Goal: Task Accomplishment & Management: Use online tool/utility

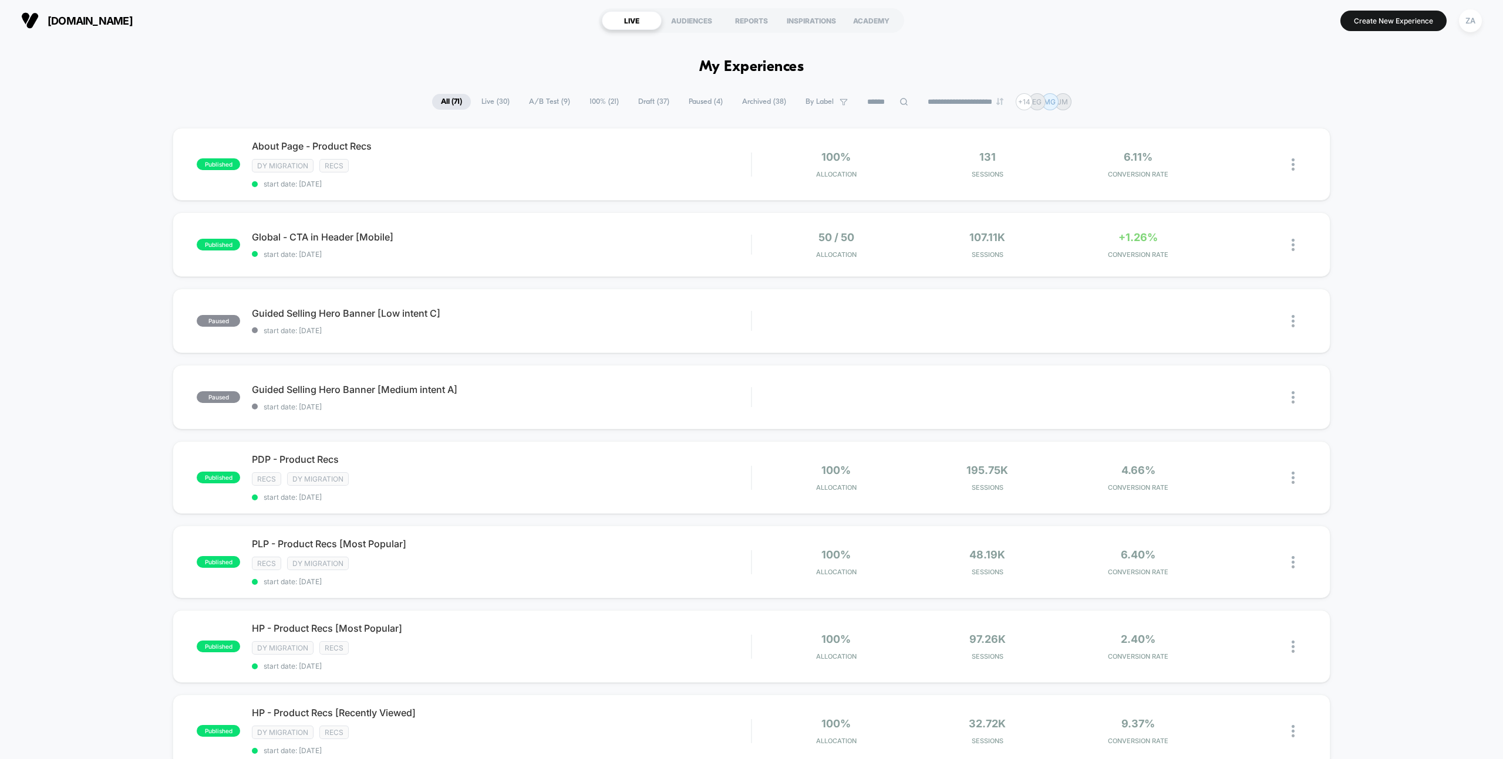
click at [697, 101] on span "Paused ( 4 )" at bounding box center [706, 102] width 52 height 16
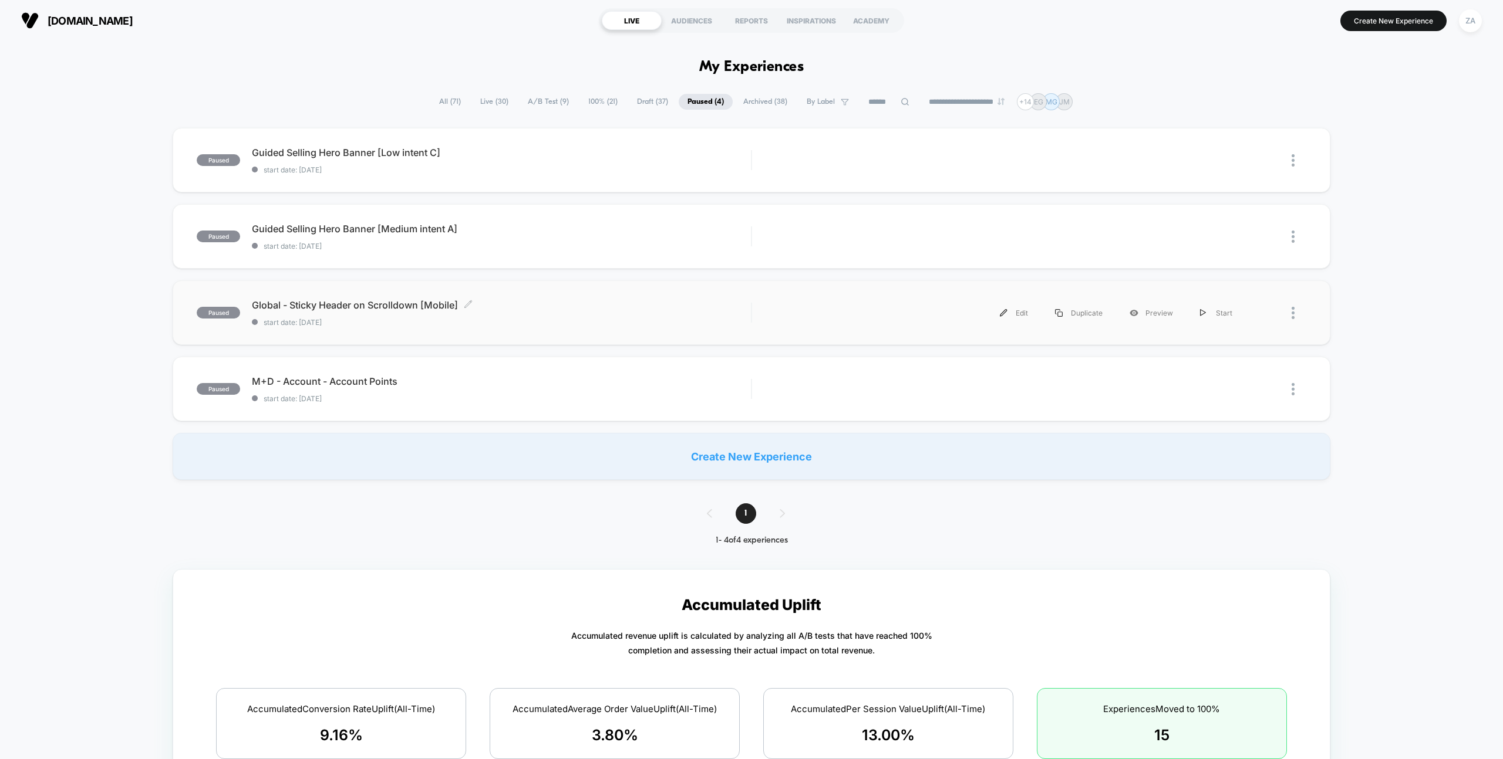
click at [380, 303] on span "Global - Sticky Header on Scrolldown [Mobile] Click to edit experience details" at bounding box center [501, 305] width 499 height 12
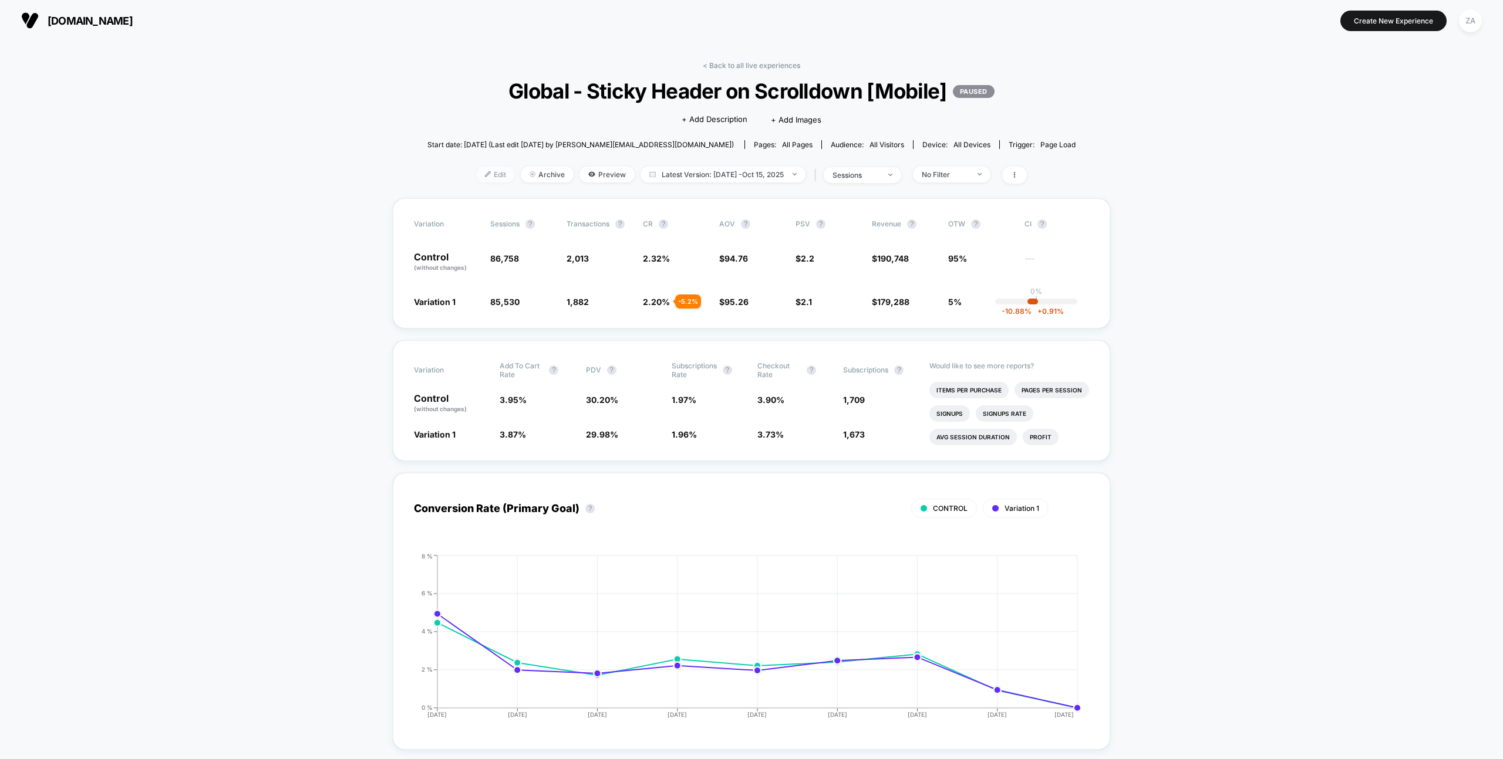
click at [491, 178] on span "Edit" at bounding box center [495, 175] width 39 height 16
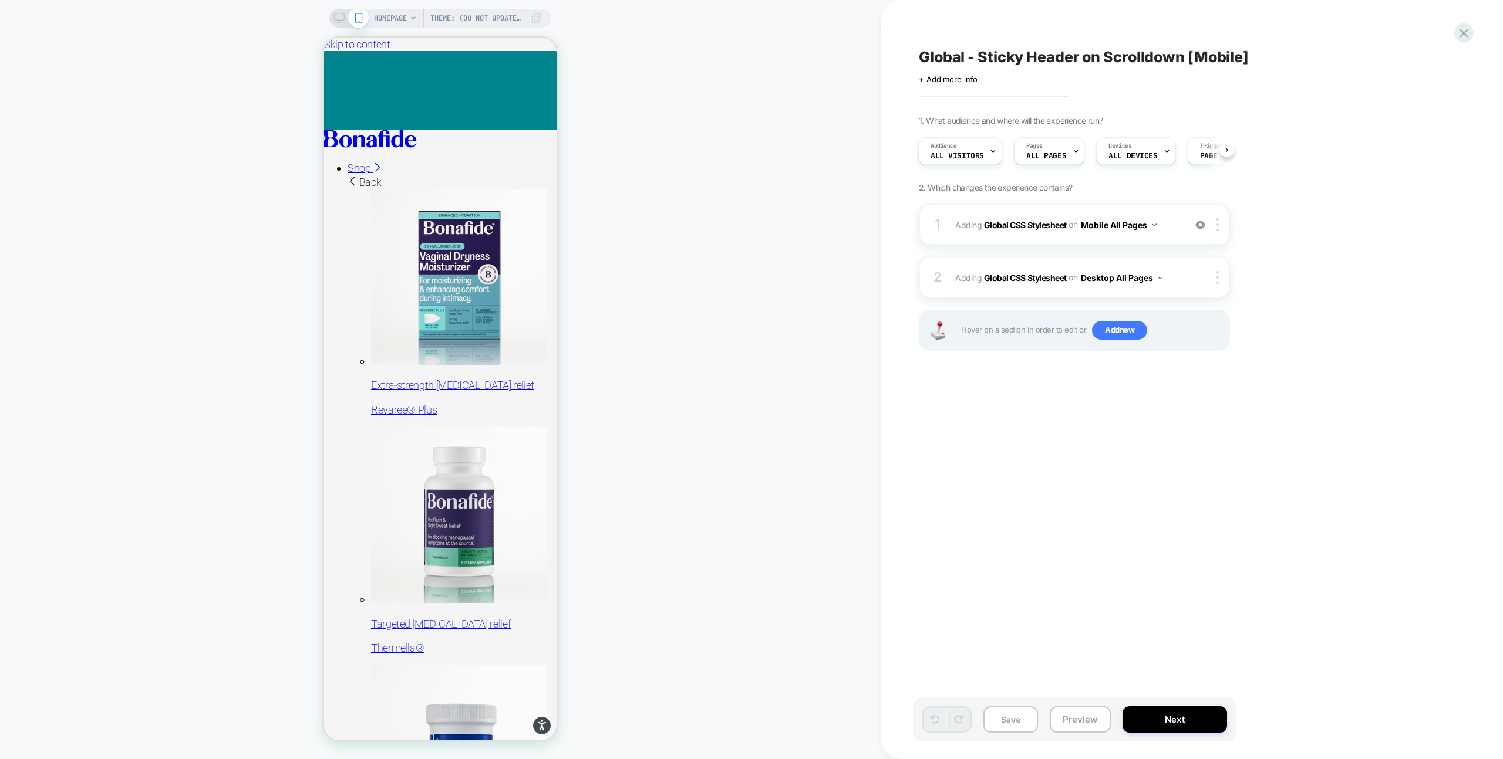
click at [343, 21] on icon at bounding box center [339, 18] width 11 height 11
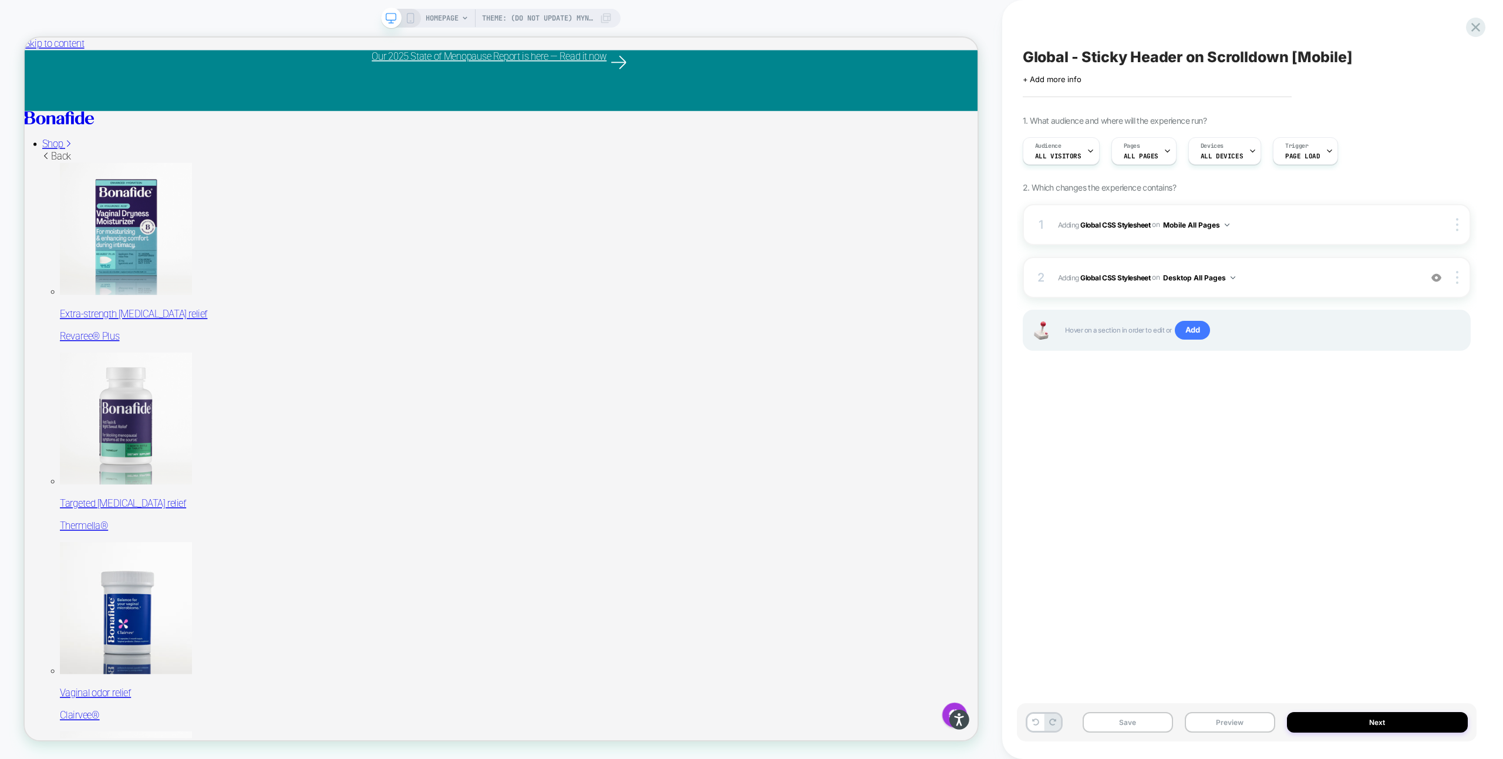
click at [414, 19] on icon at bounding box center [410, 18] width 11 height 11
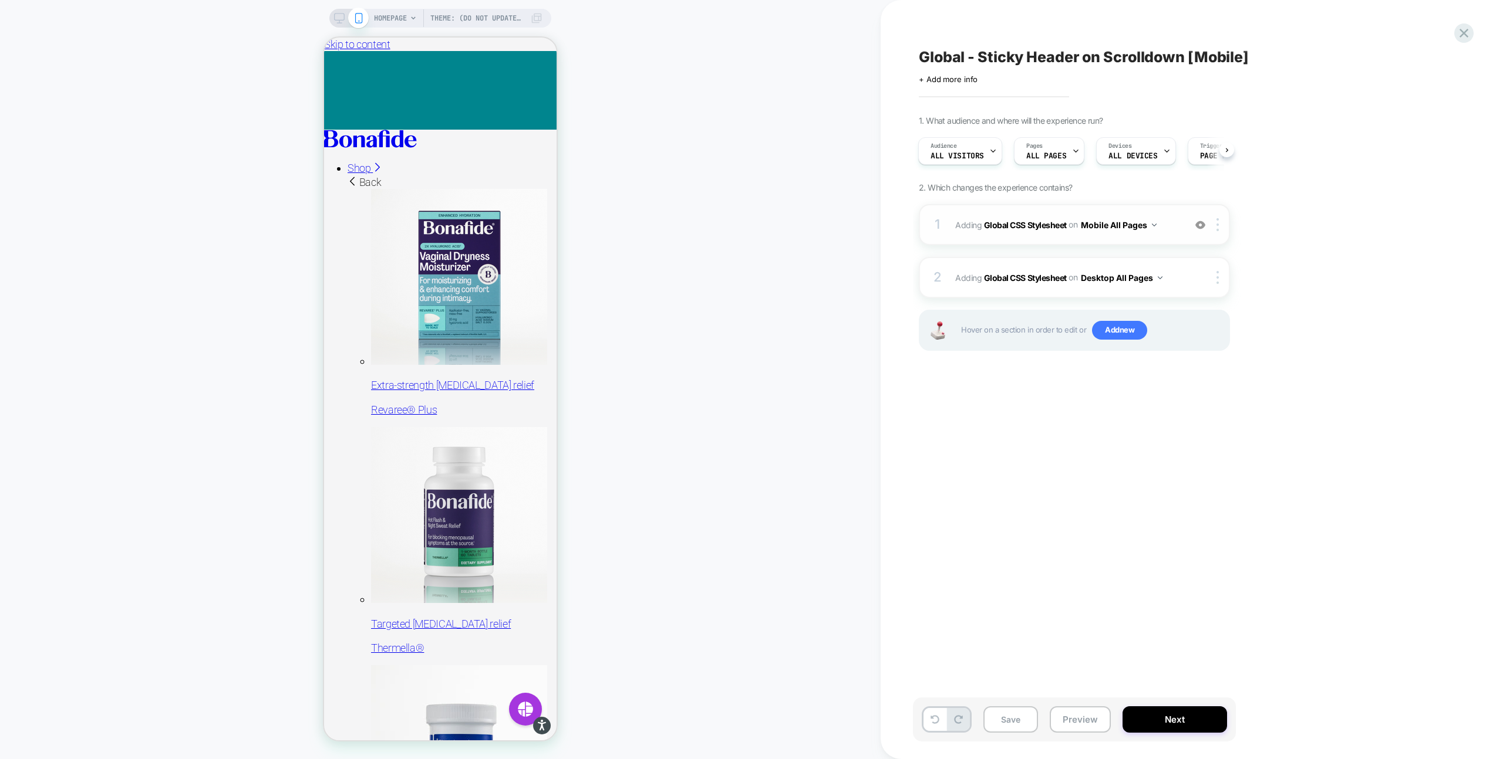
click at [1179, 231] on div "1 Adding Global CSS Stylesheet on Mobile All Pages Add Before Add After Copy to…" at bounding box center [1074, 224] width 311 height 41
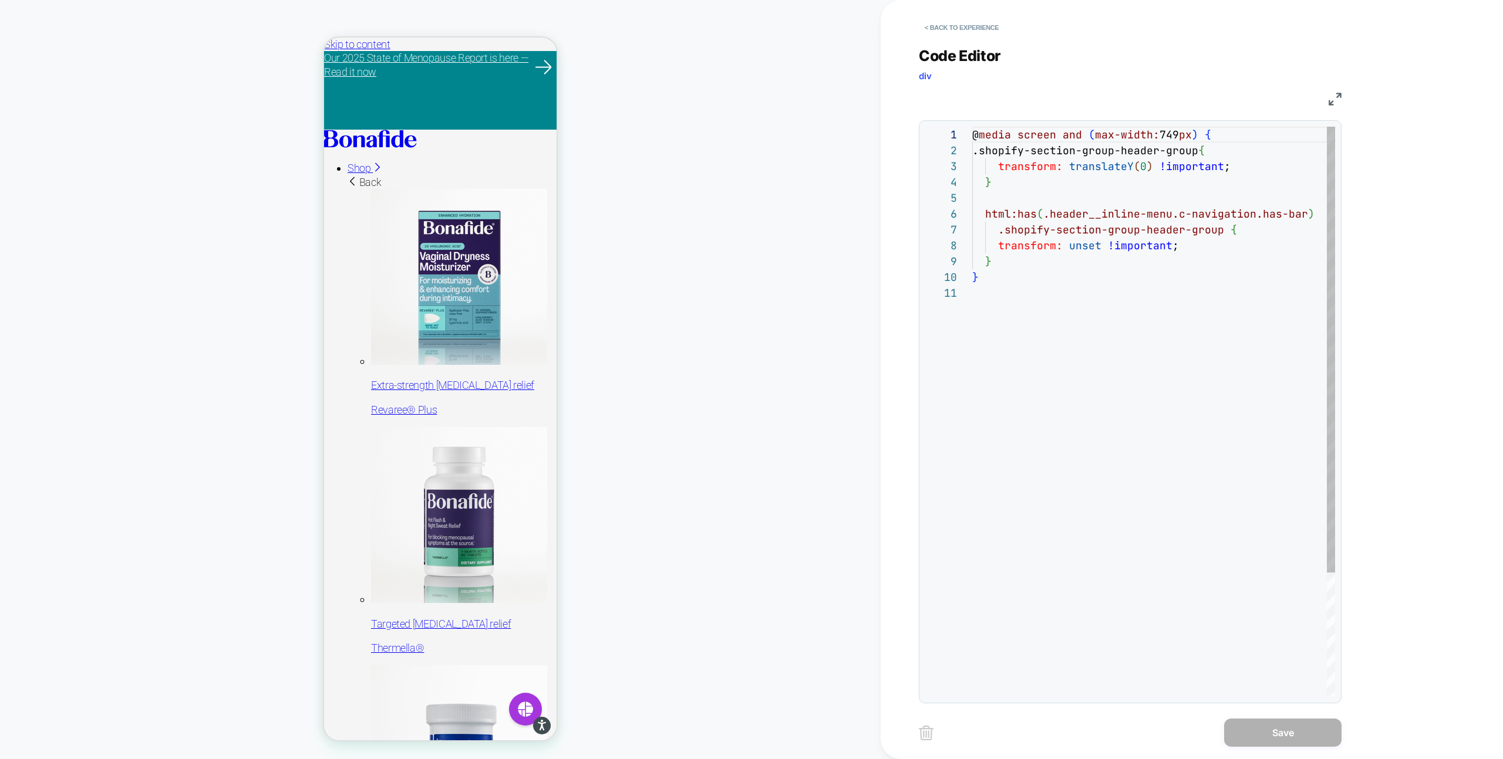
scroll to position [158, 0]
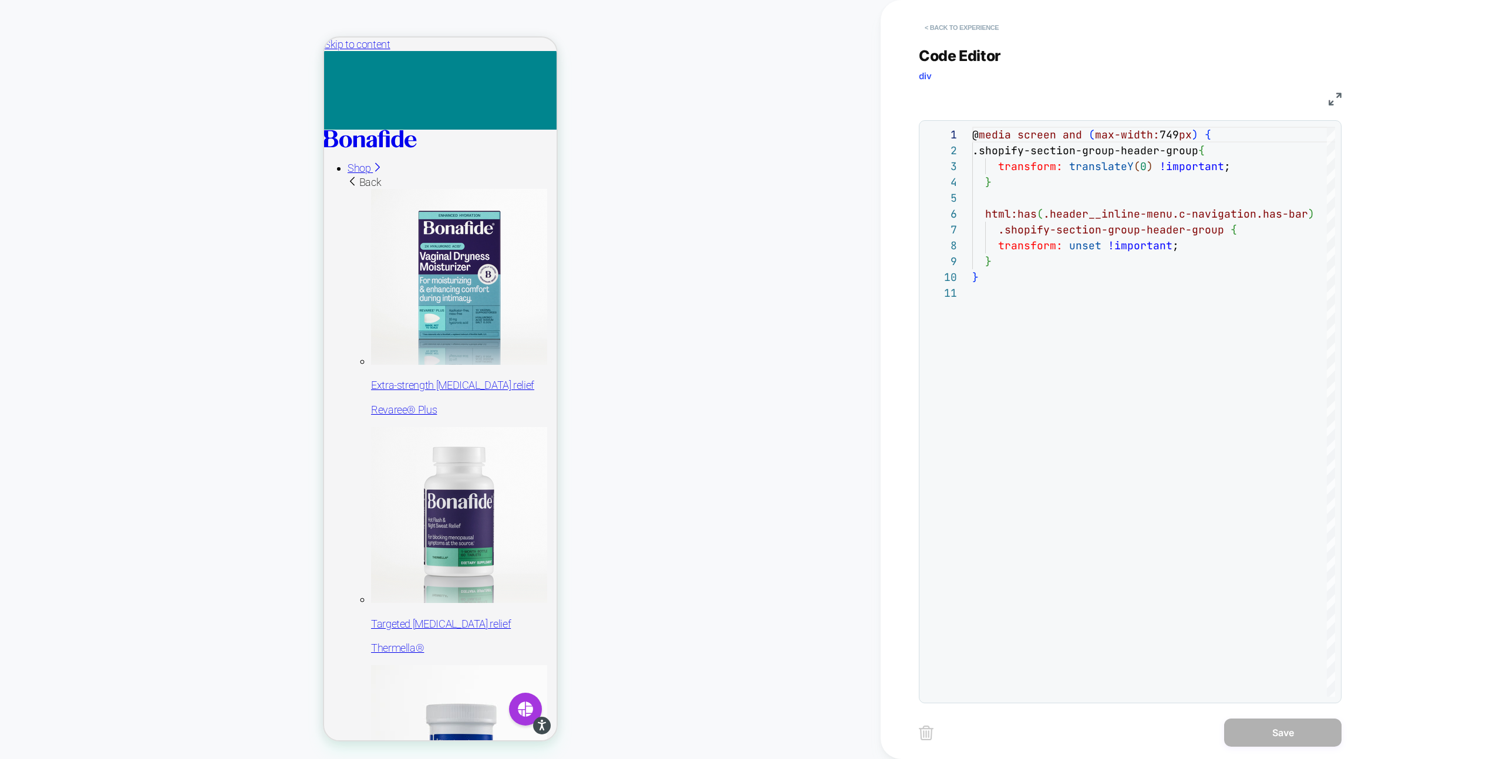
click at [943, 23] on button "< Back to experience" at bounding box center [962, 27] width 86 height 19
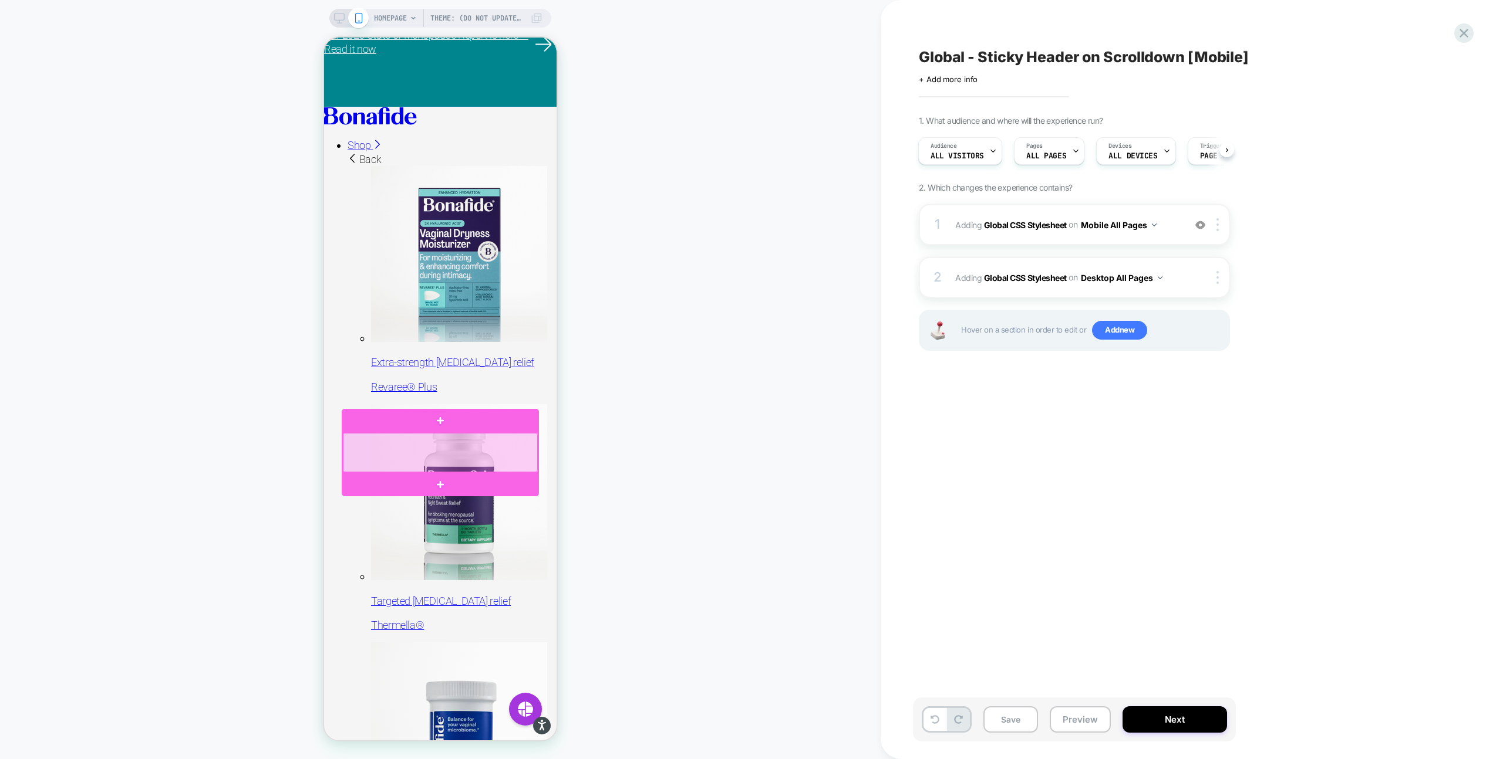
scroll to position [0, 0]
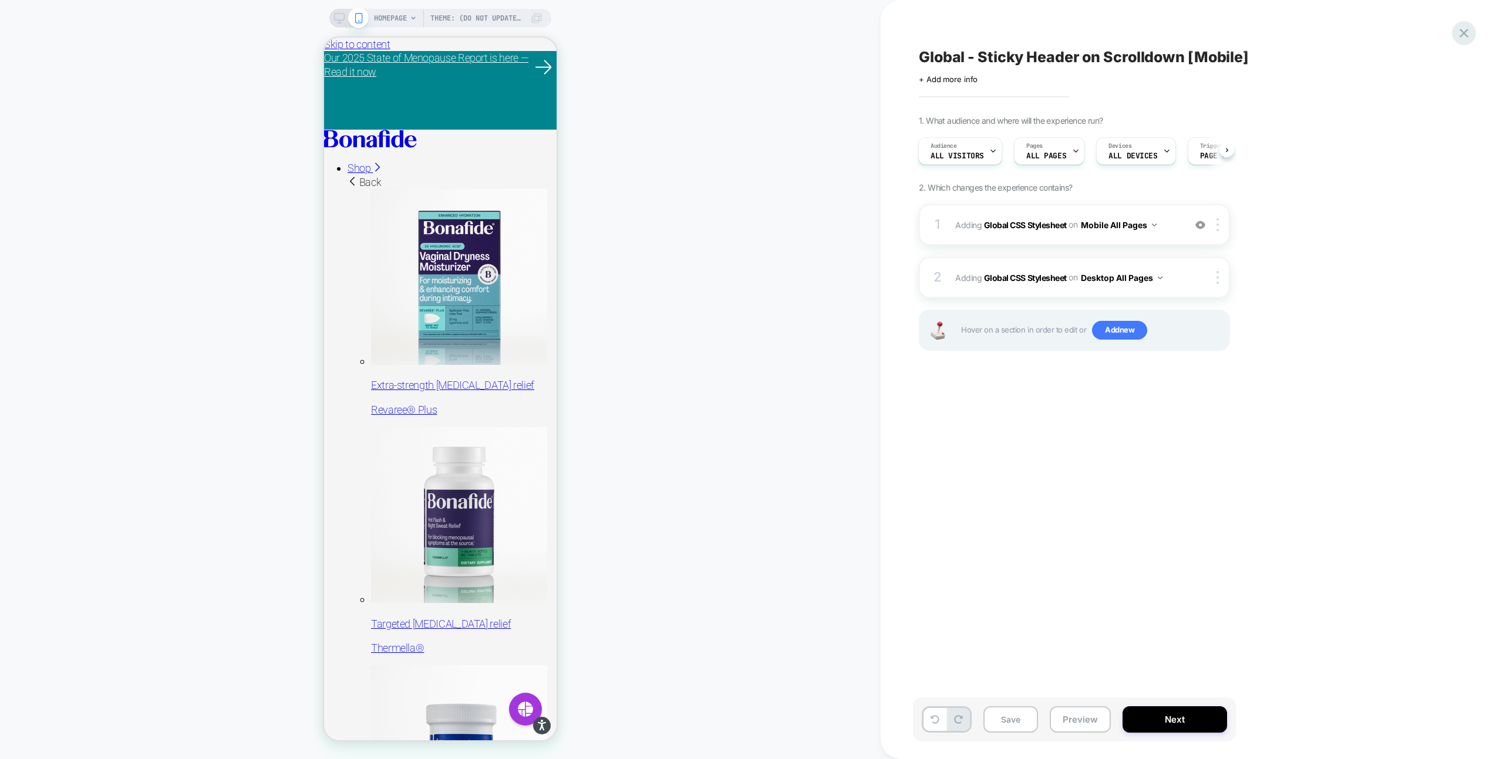
click at [1463, 38] on icon at bounding box center [1464, 33] width 16 height 16
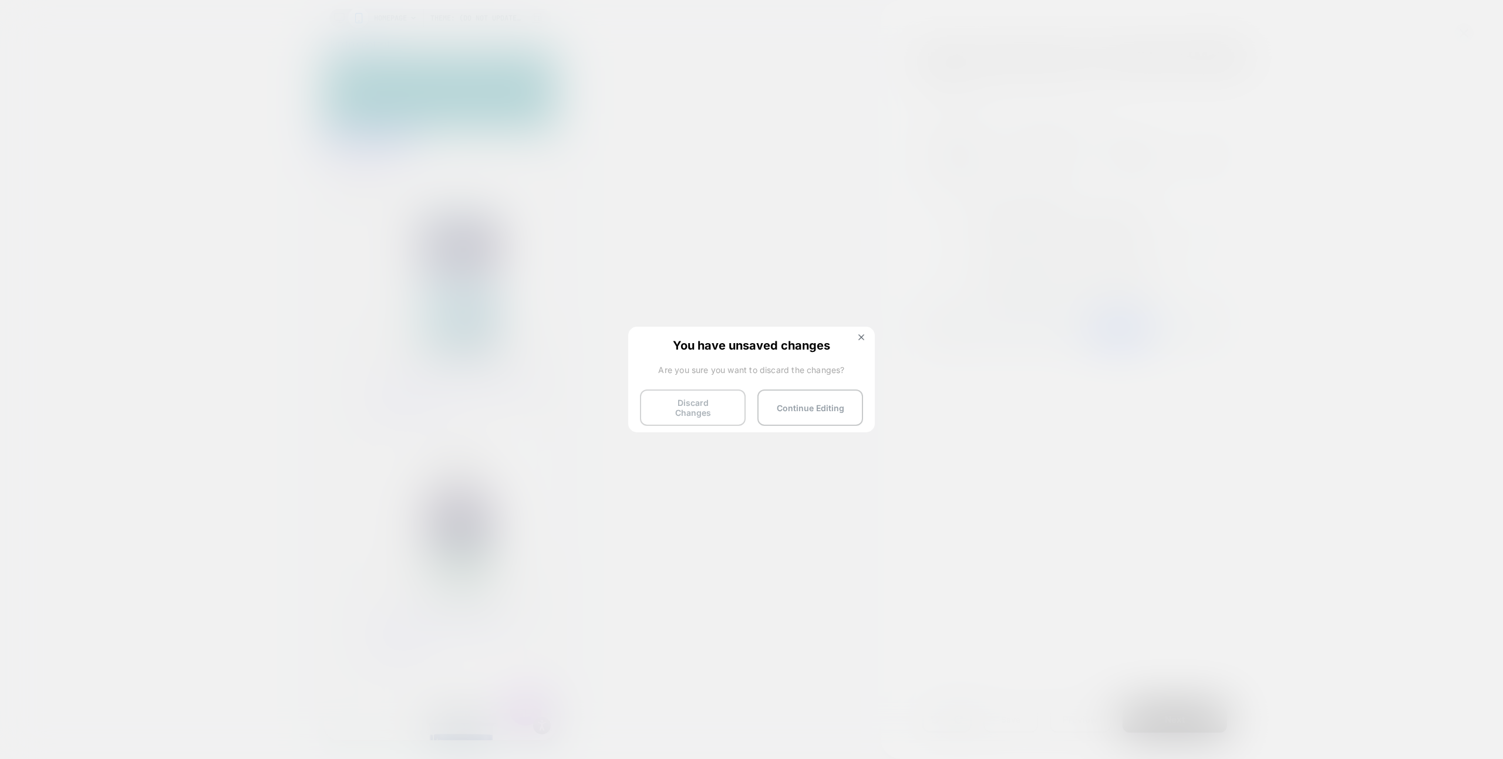
click at [701, 405] on button "Discard Changes" at bounding box center [693, 408] width 106 height 36
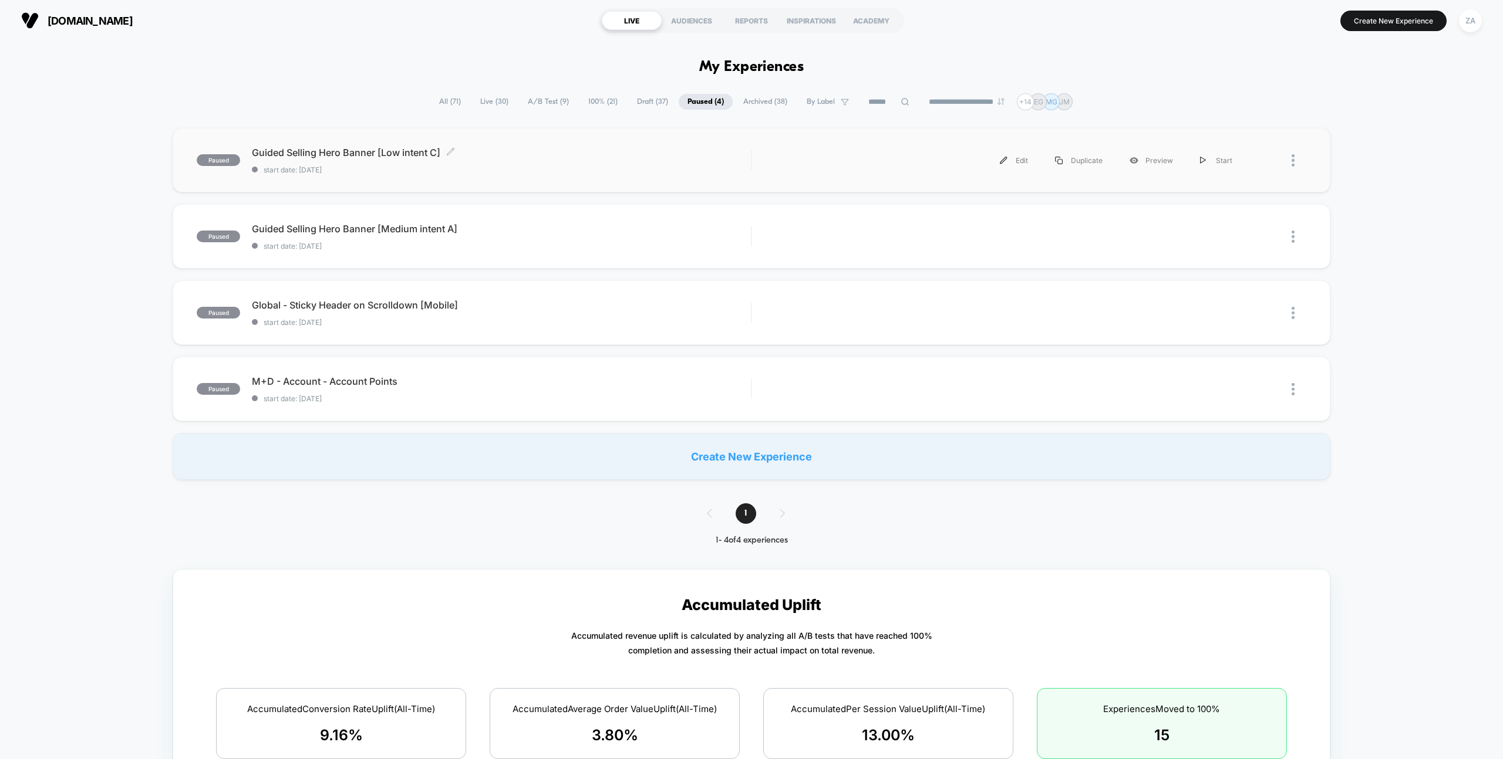
click at [391, 156] on span "Guided Selling Hero Banner [Low intent C] Click to edit experience details" at bounding box center [501, 153] width 499 height 12
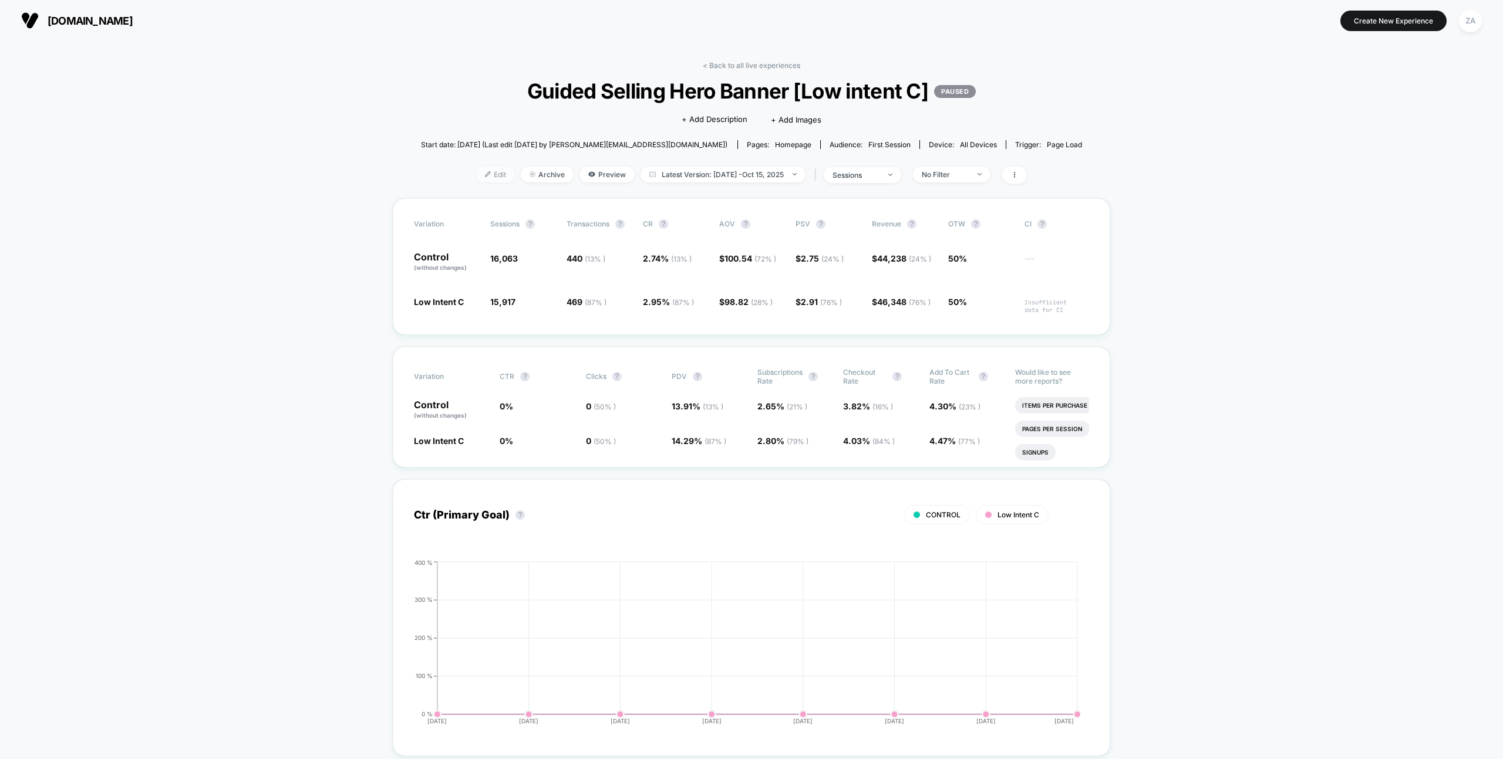
click at [491, 174] on div at bounding box center [492, 174] width 3 height 1
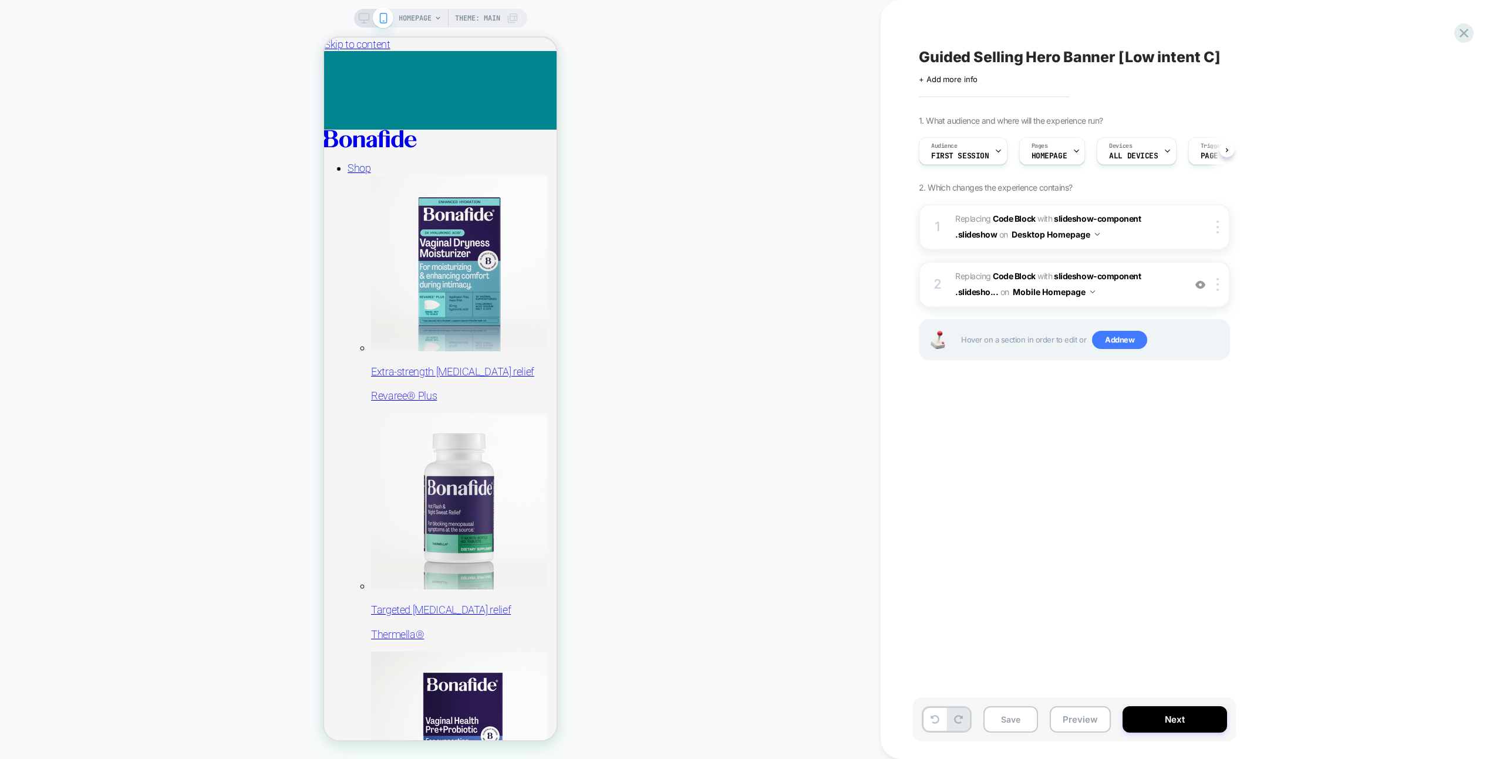
scroll to position [0, 1]
click at [365, 21] on icon at bounding box center [364, 18] width 11 height 11
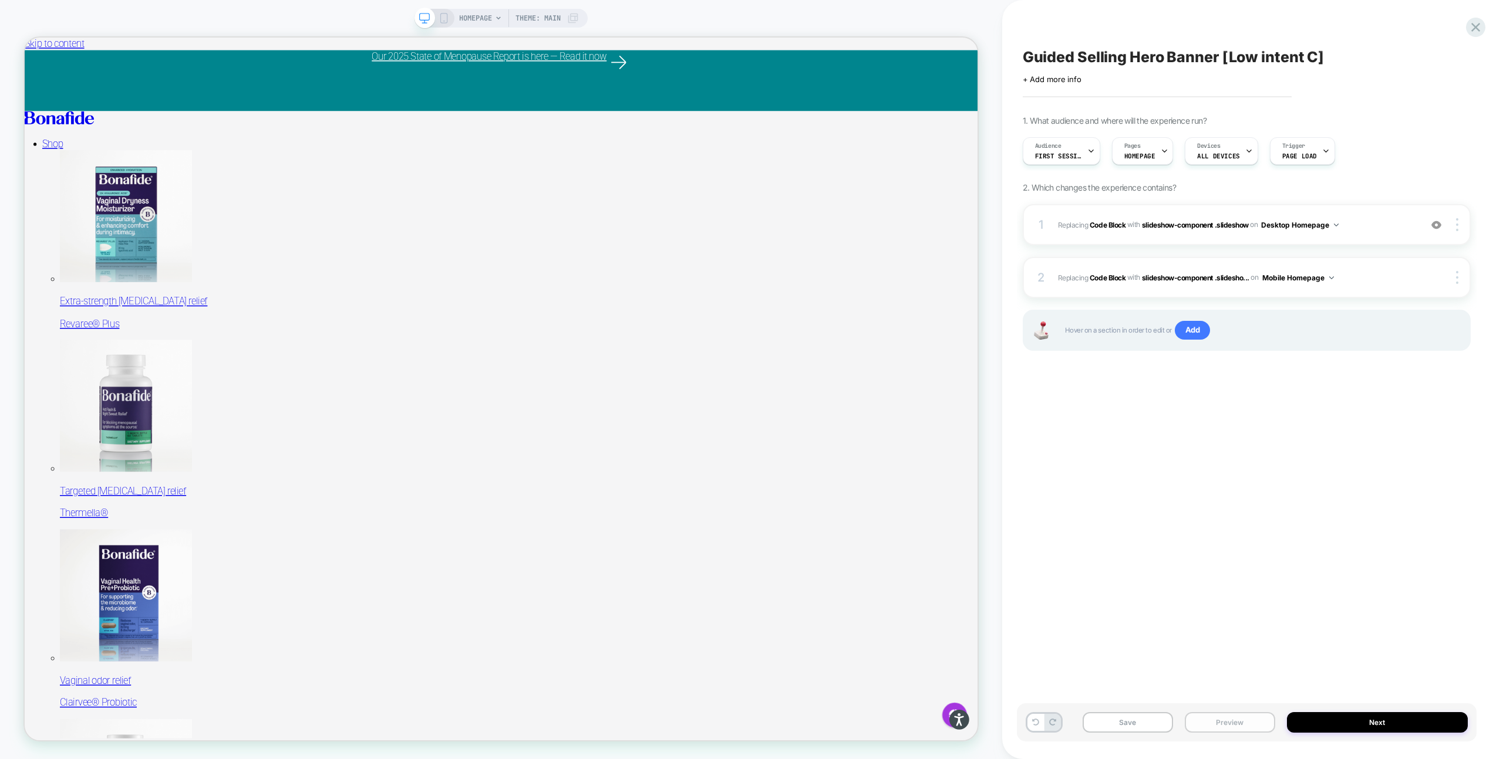
click at [1220, 729] on button "Preview" at bounding box center [1229, 723] width 90 height 21
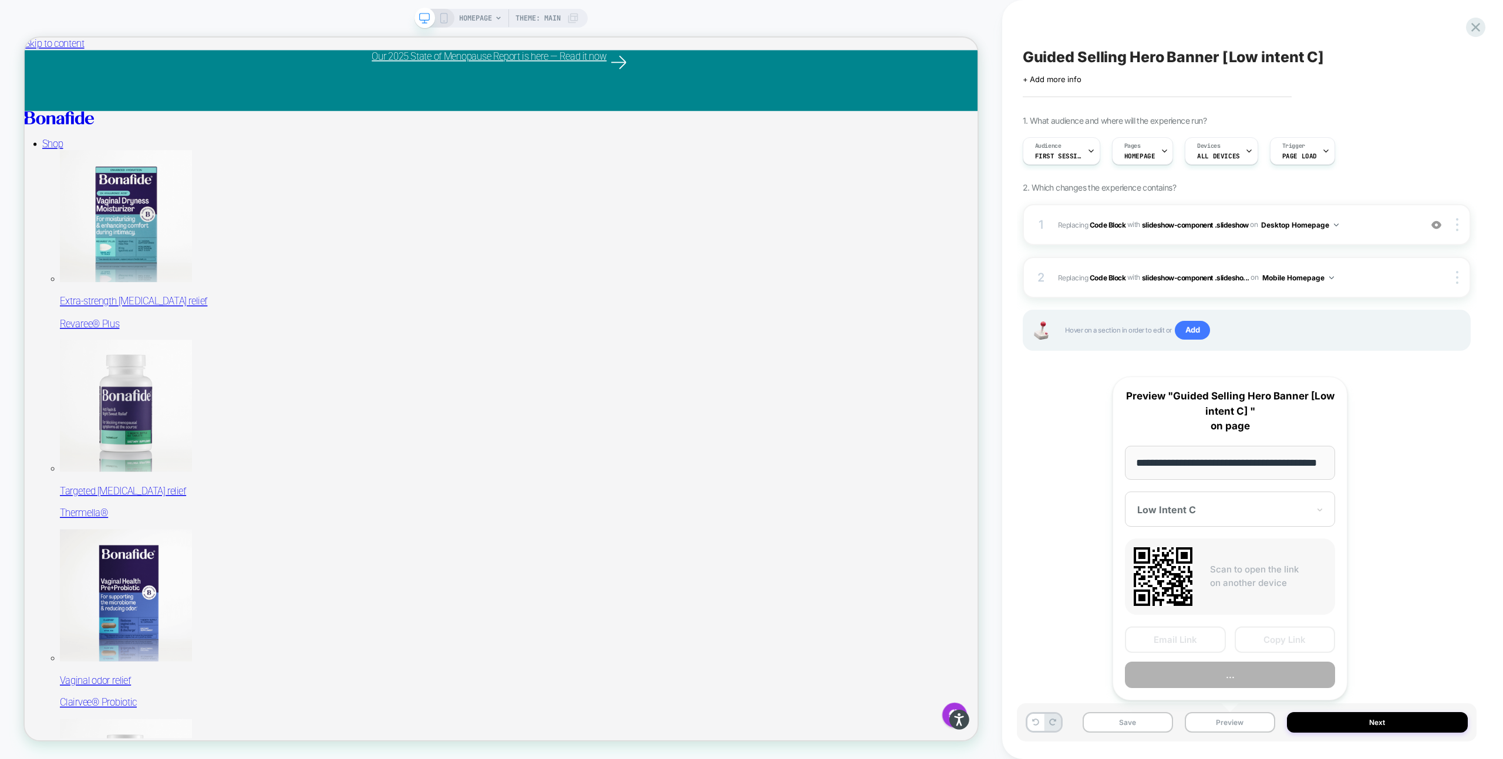
scroll to position [0, 31]
click at [1248, 675] on button "Preview" at bounding box center [1230, 676] width 210 height 26
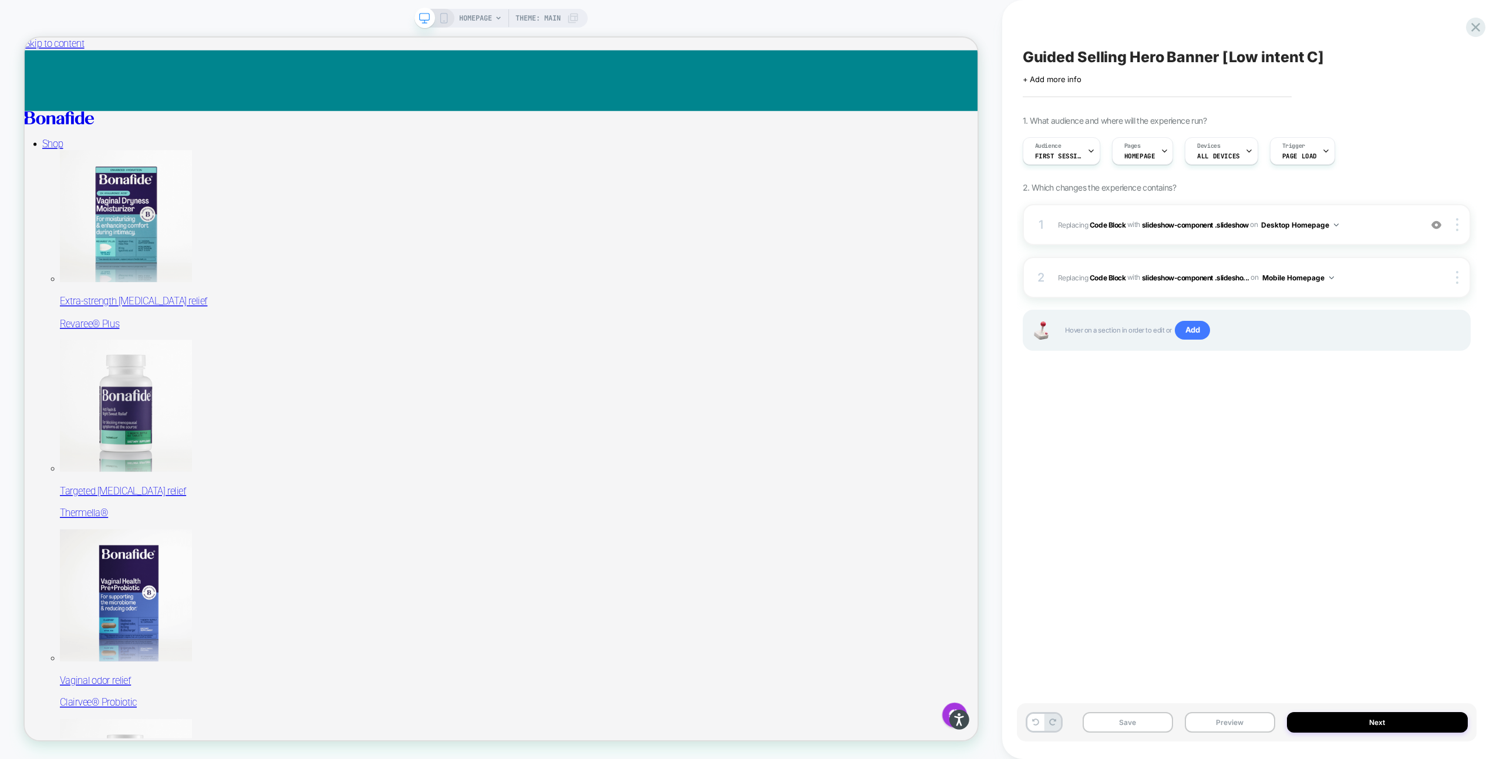
click at [440, 21] on rect at bounding box center [443, 17] width 6 height 9
click at [508, 15] on div at bounding box center [508, 18] width 1 height 18
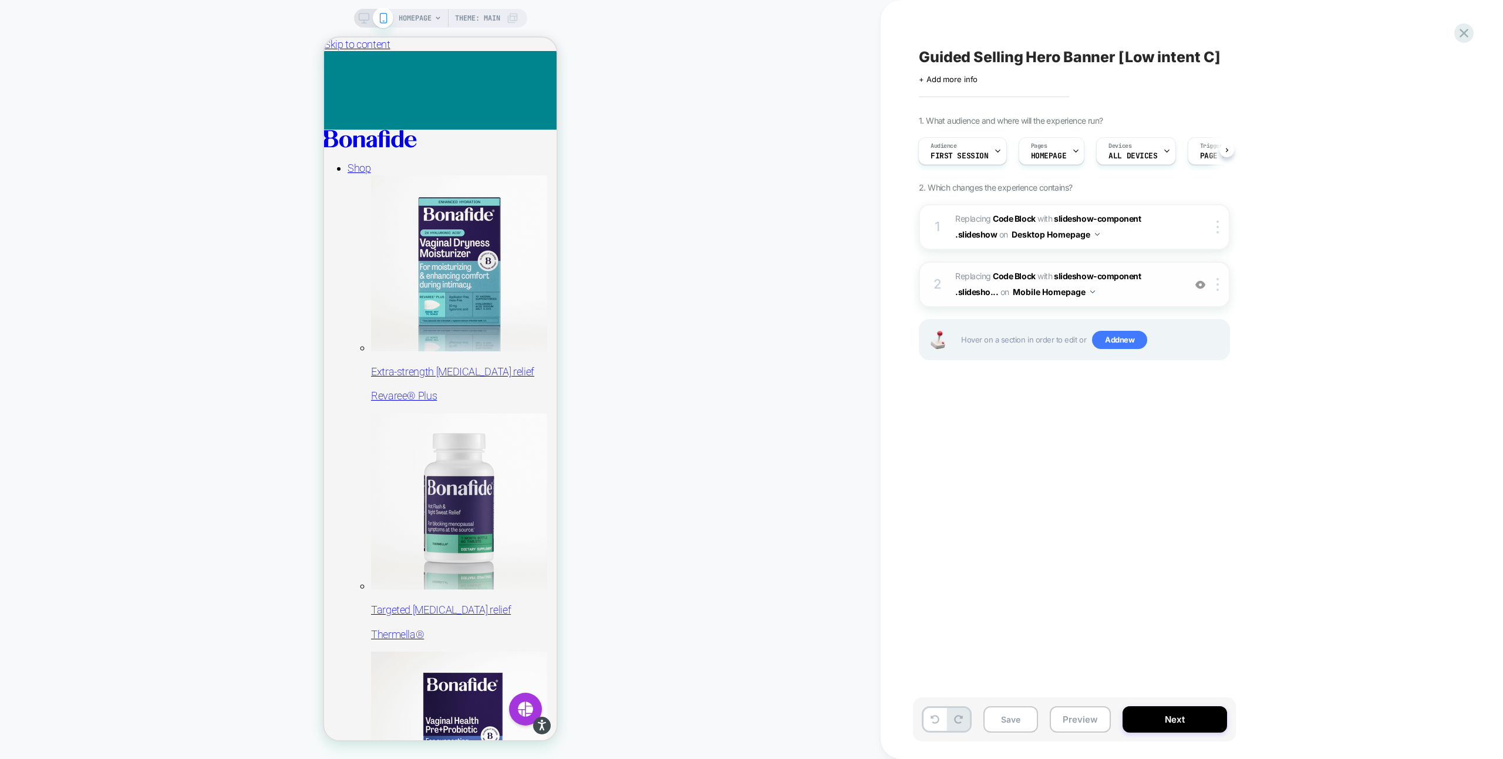
click at [1114, 289] on span "Replacing Code Block WITH slideshow-component .slidesho... slideshow-component …" at bounding box center [1067, 285] width 224 height 32
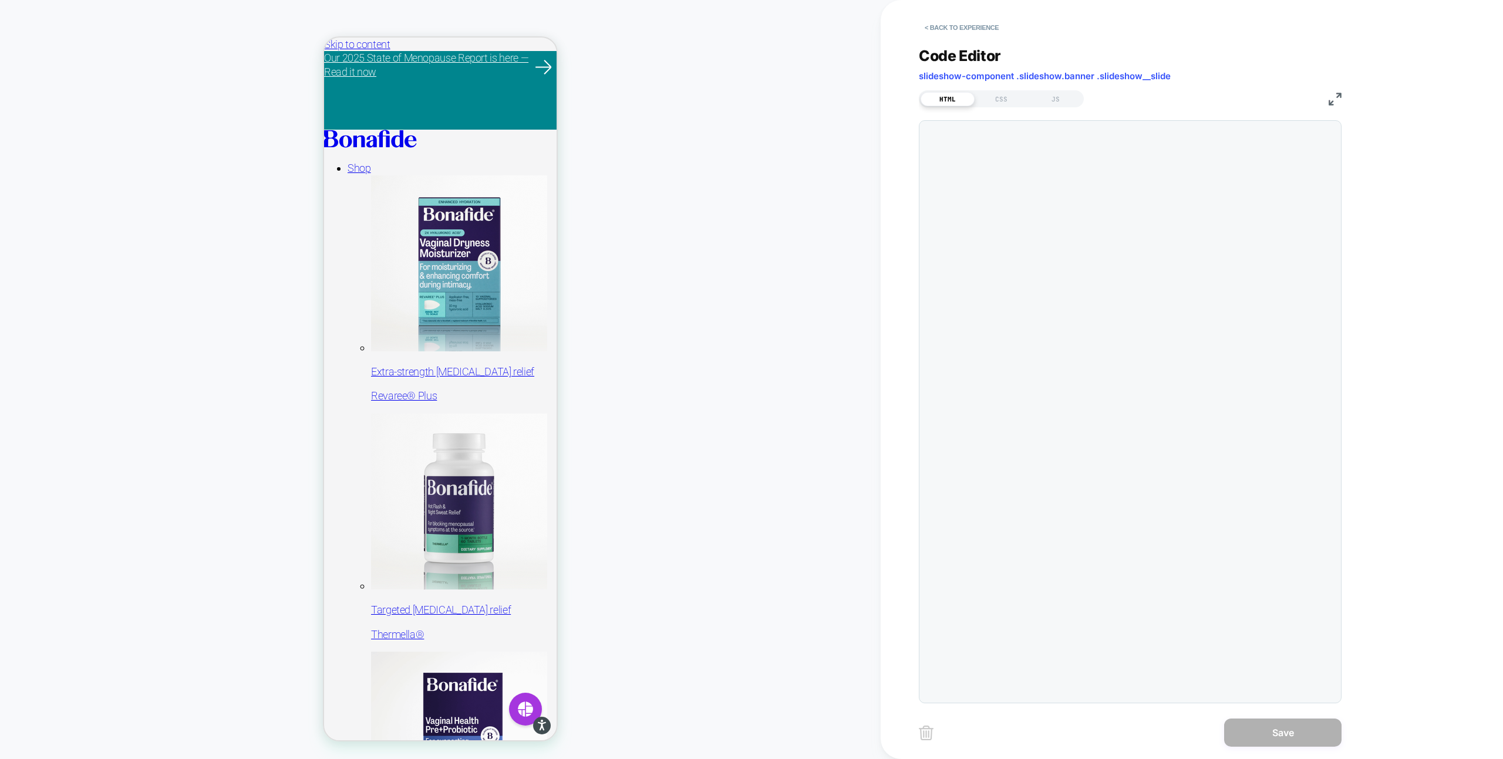
scroll to position [158, 0]
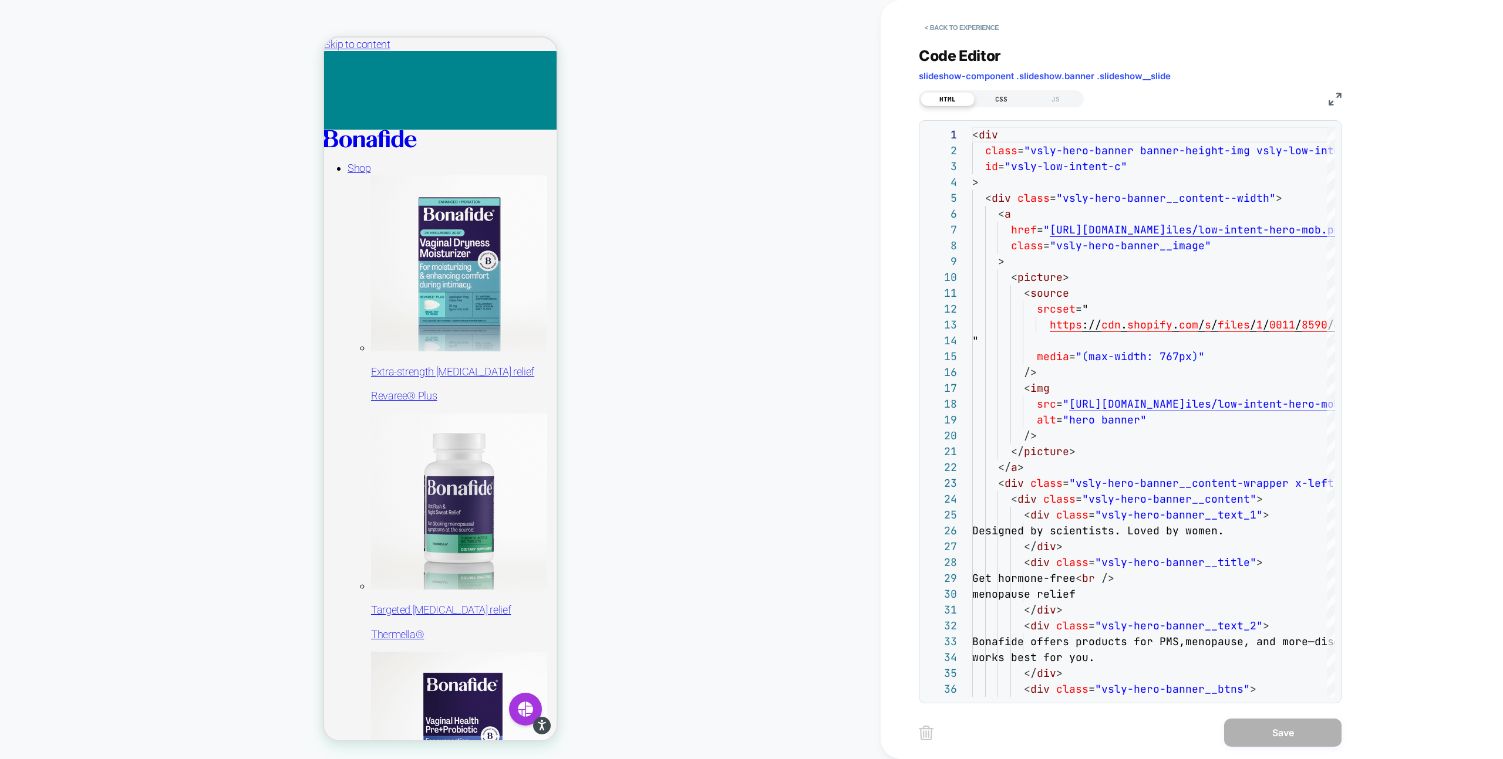
click at [1006, 100] on div "CSS" at bounding box center [1001, 99] width 54 height 14
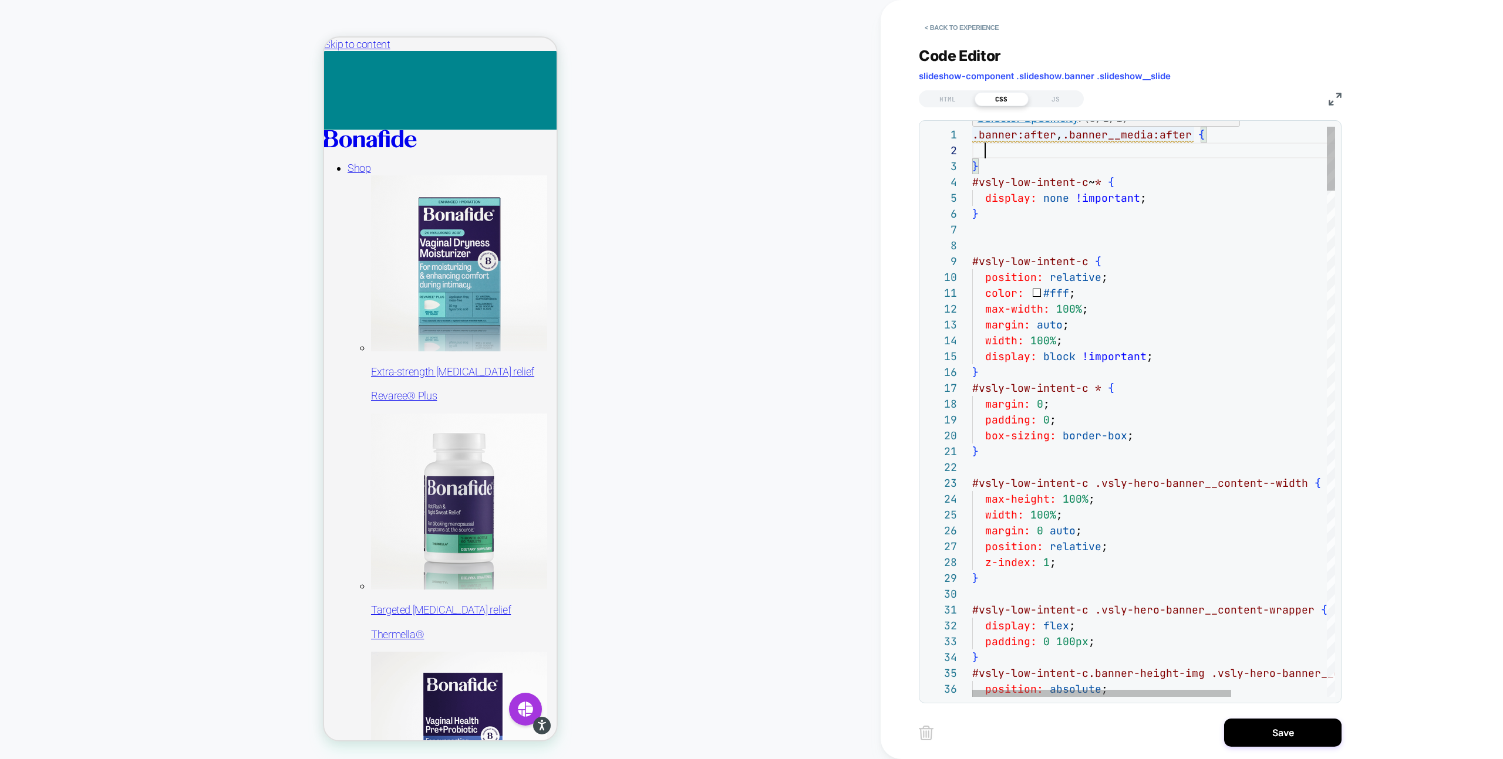
scroll to position [32, 6]
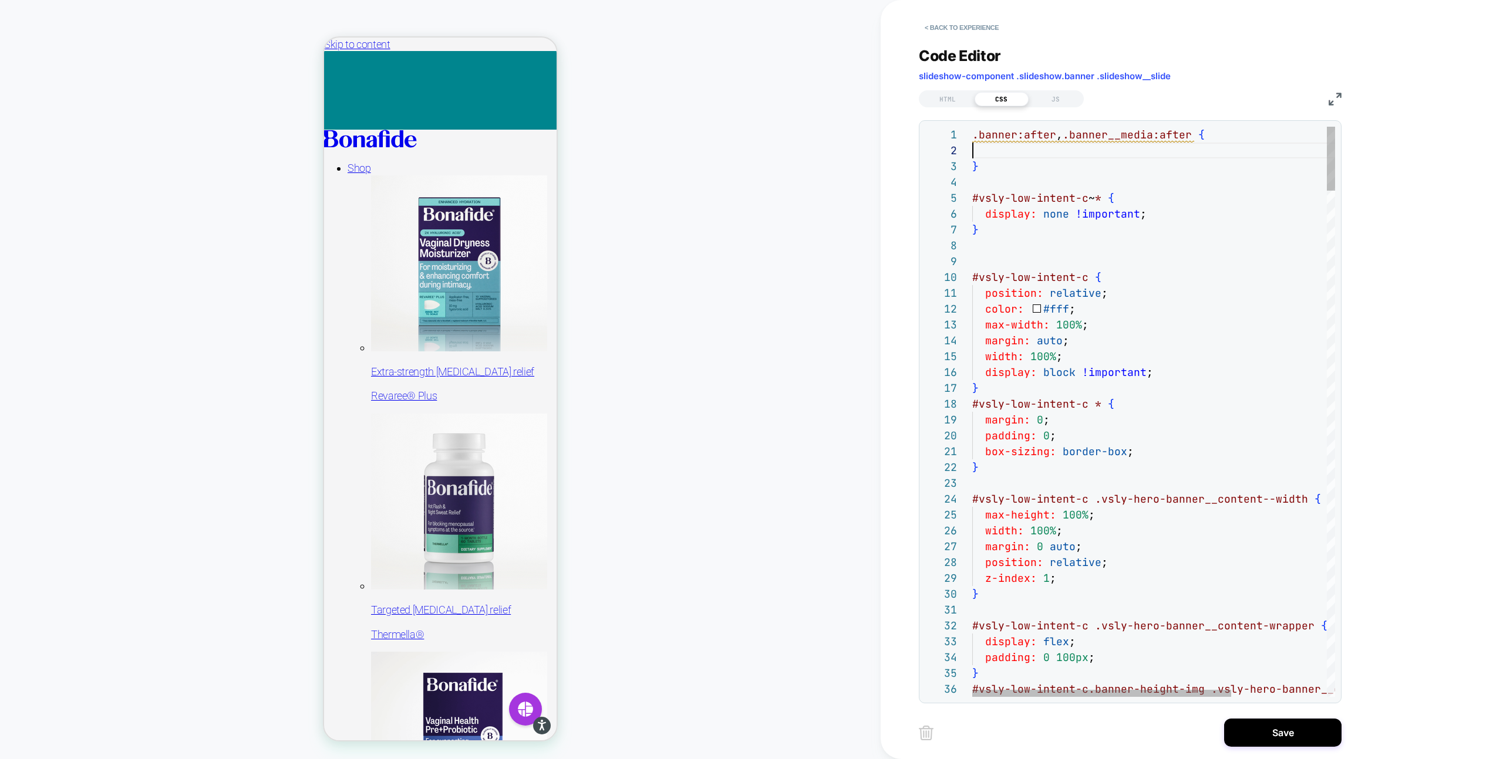
type textarea "**********"
drag, startPoint x: 992, startPoint y: 167, endPoint x: 956, endPoint y: 141, distance: 44.6
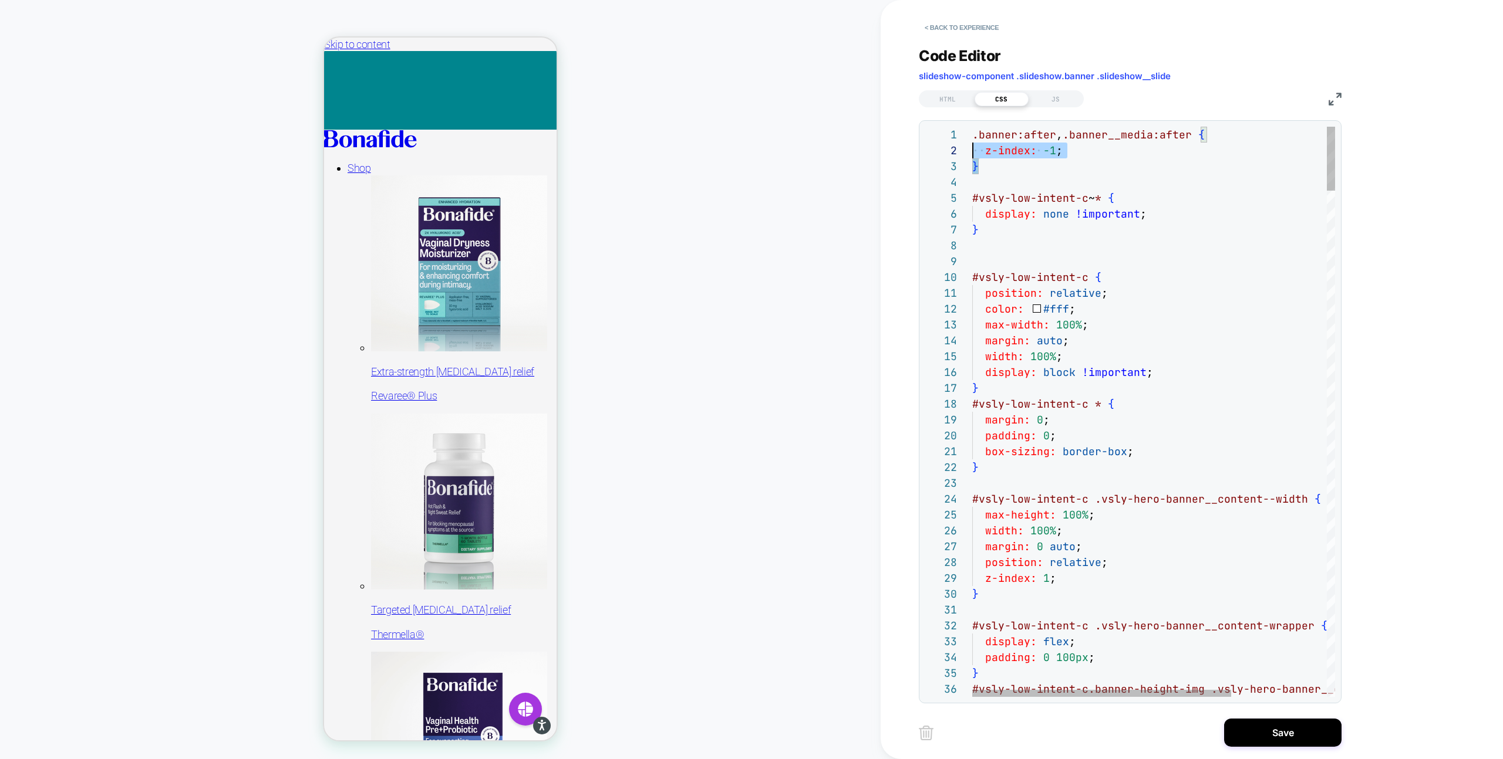
click at [1280, 758] on div "< Back to experience Code Editor slideshow-component .slideshow.banner .slidesh…" at bounding box center [1139, 379] width 440 height 759
click at [1280, 736] on button "Save" at bounding box center [1282, 733] width 117 height 28
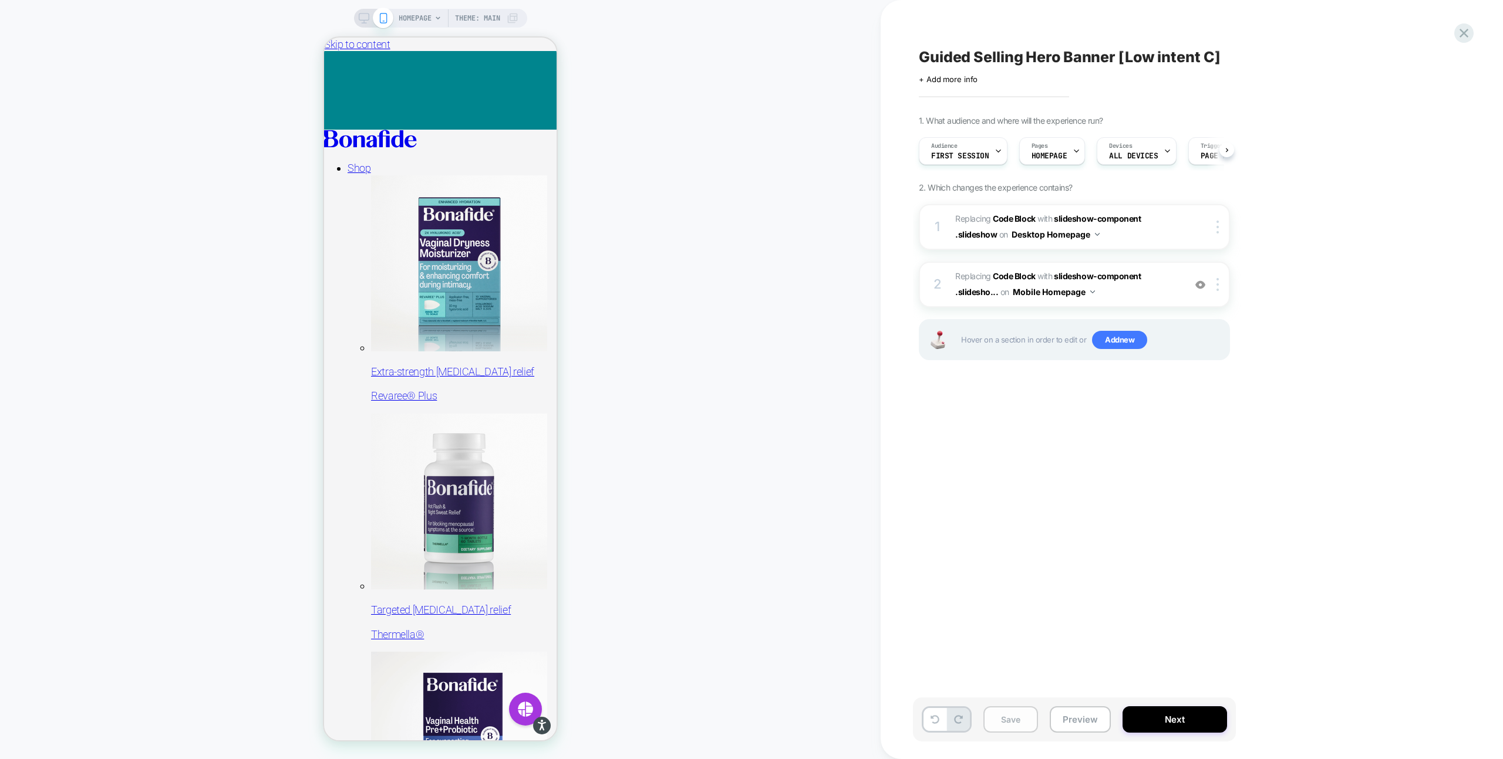
scroll to position [0, 1]
click at [1015, 722] on button "Save" at bounding box center [1010, 720] width 55 height 26
click at [364, 23] on rect at bounding box center [363, 23] width 5 height 1
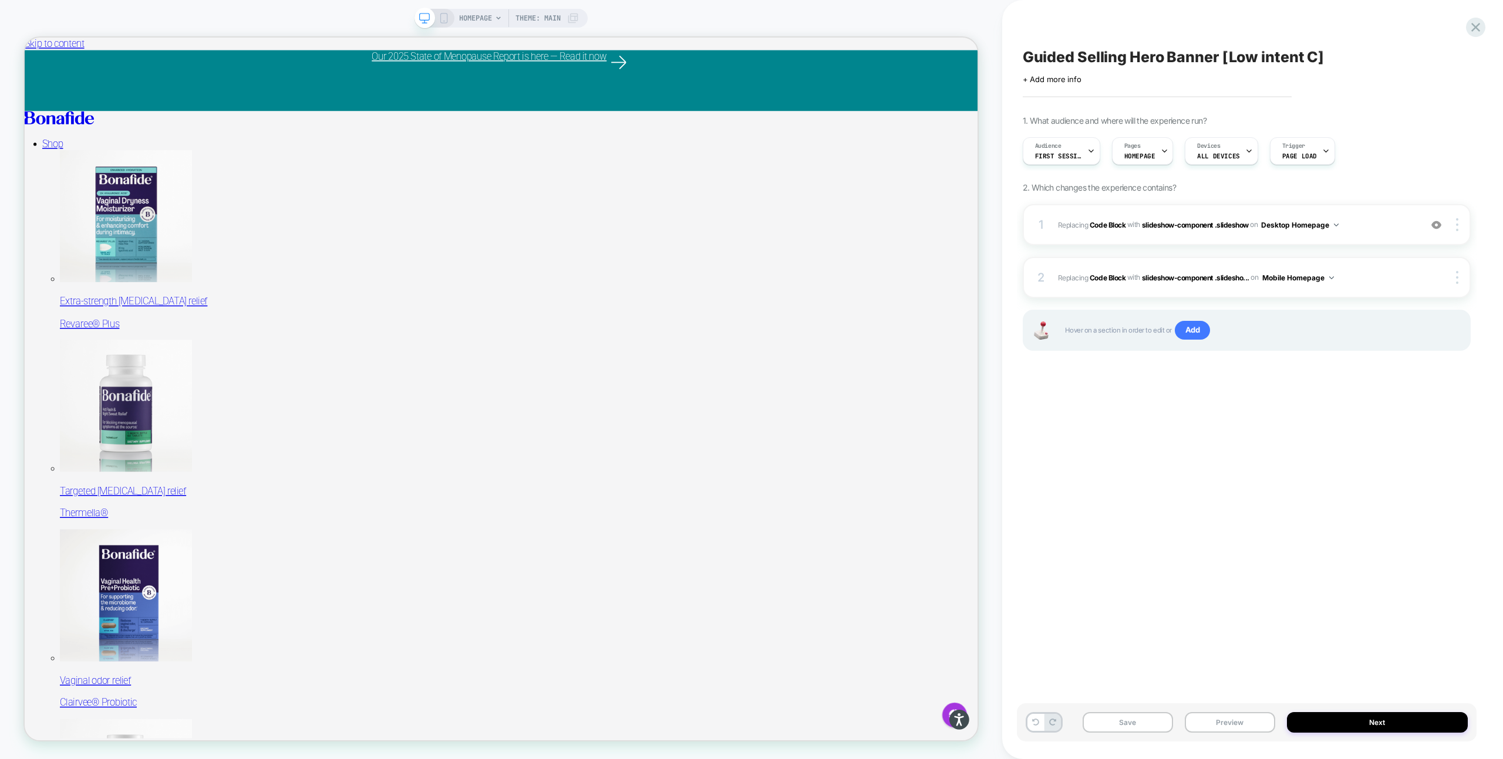
click at [1082, 449] on div "Guided Selling Hero Banner [Low intent C] Click to edit experience details + Ad…" at bounding box center [1247, 380] width 460 height 736
click at [1218, 721] on button "Preview" at bounding box center [1229, 723] width 90 height 21
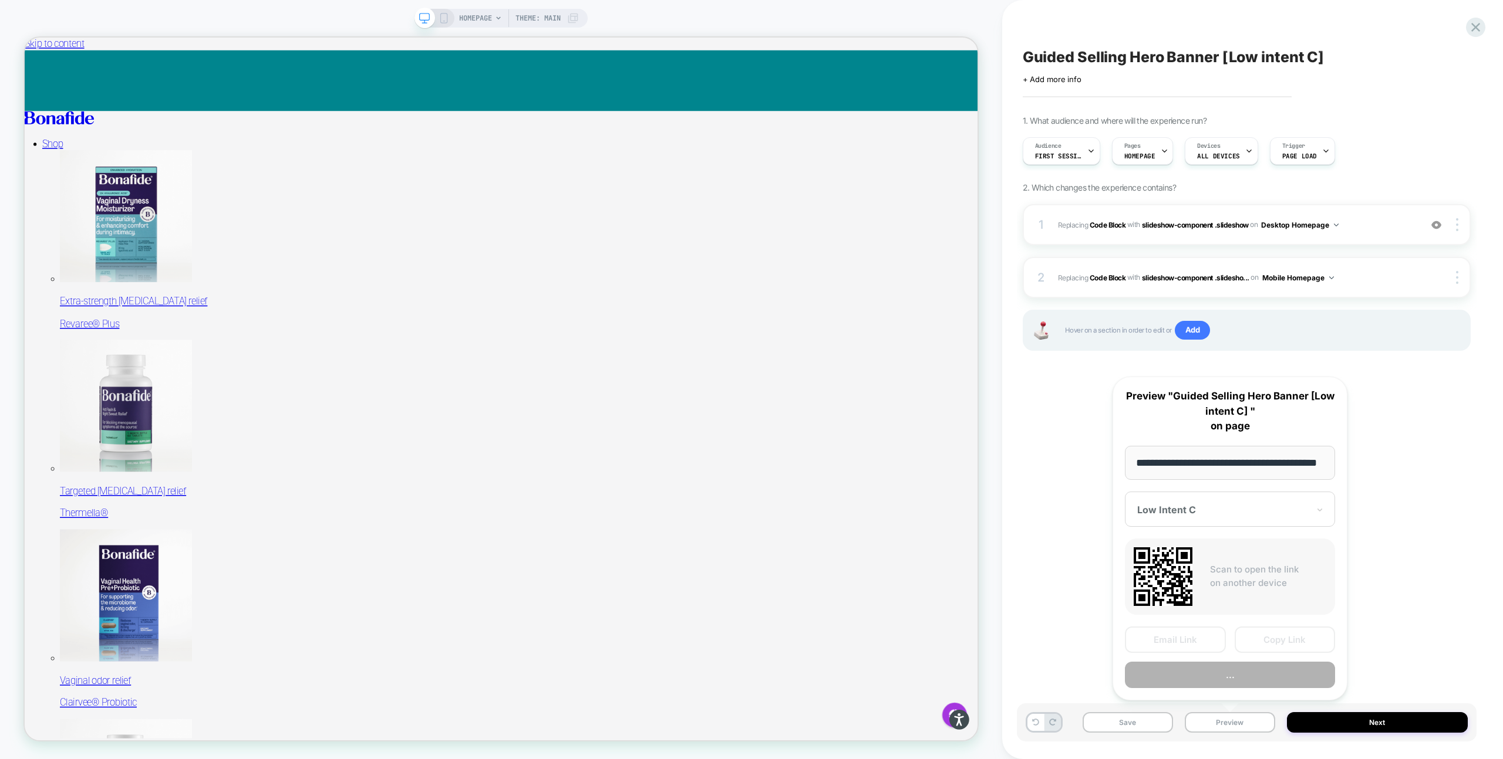
scroll to position [0, 31]
click at [1207, 667] on button "Preview" at bounding box center [1230, 676] width 210 height 26
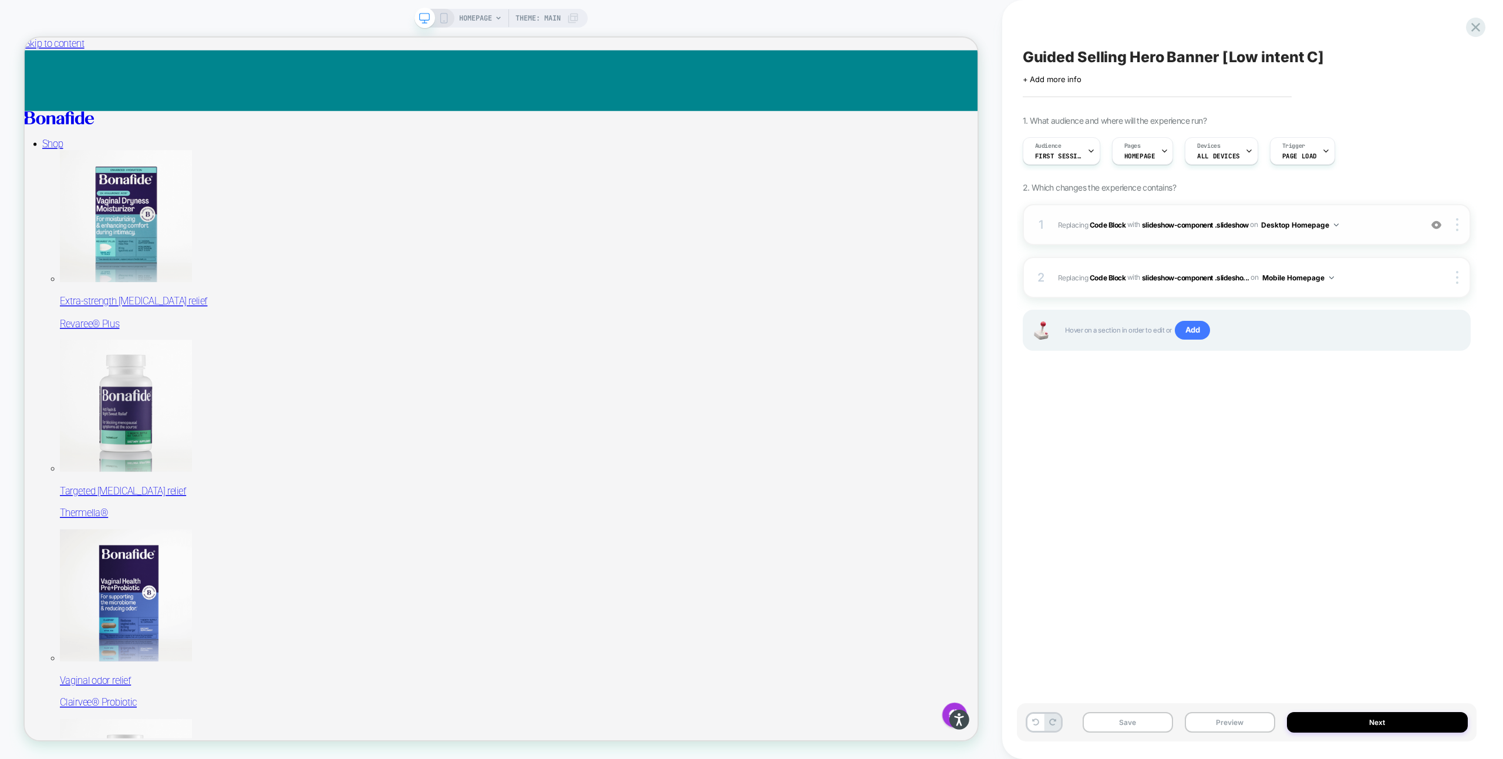
click at [1148, 240] on div "1 Replacing Code Block WITH slideshow-component .slideshow slideshow-component …" at bounding box center [1246, 224] width 448 height 41
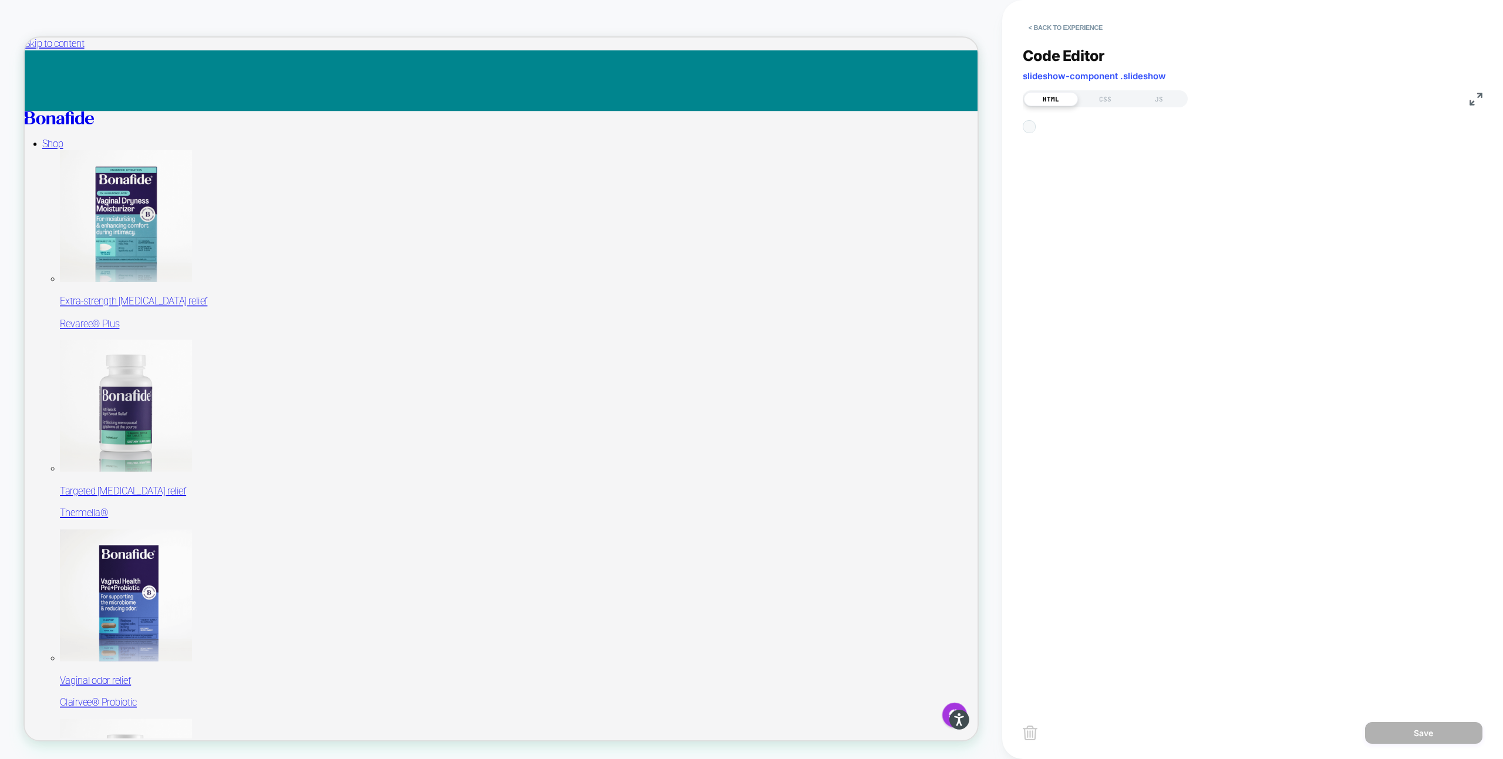
scroll to position [158, 0]
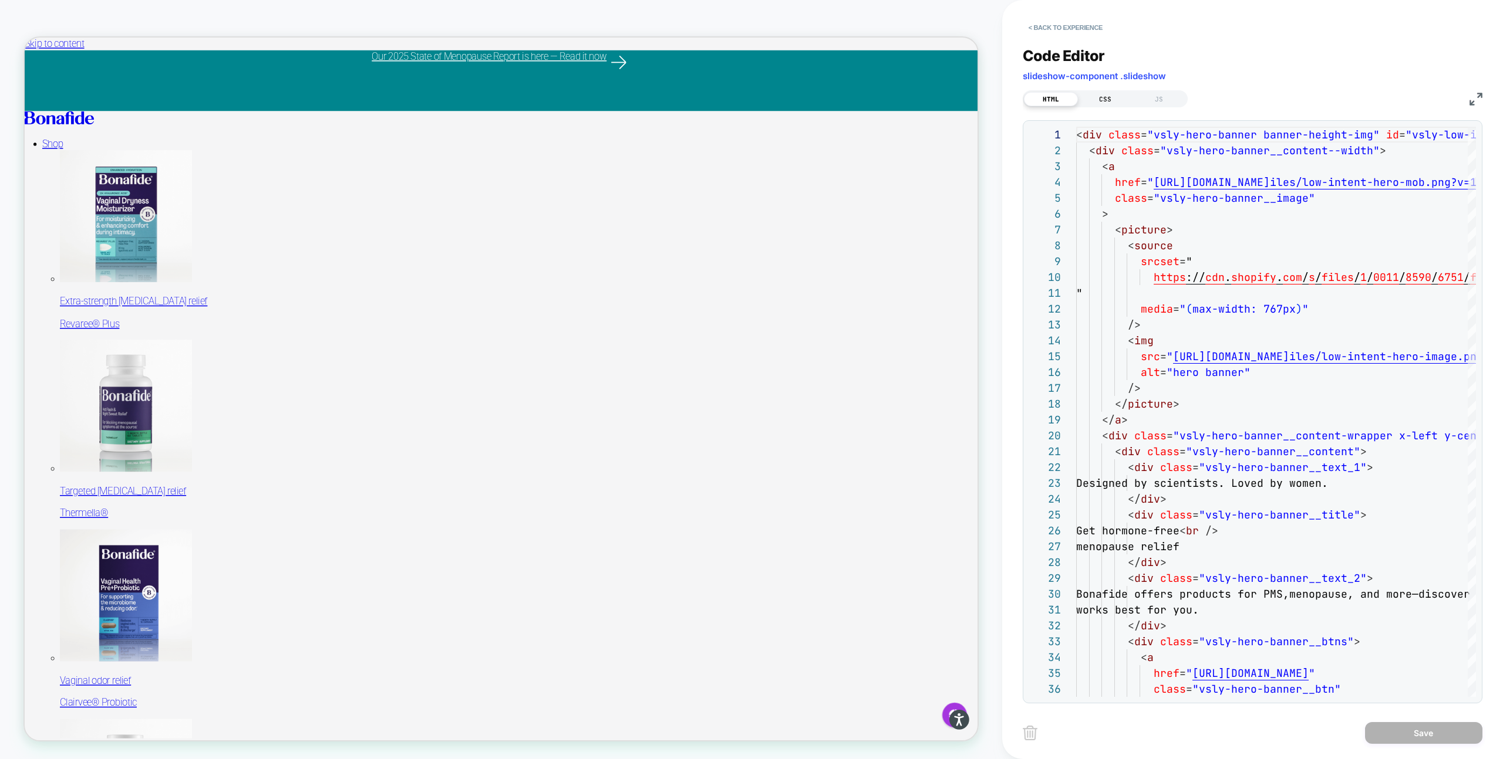
click at [1093, 101] on div "CSS" at bounding box center [1105, 99] width 54 height 14
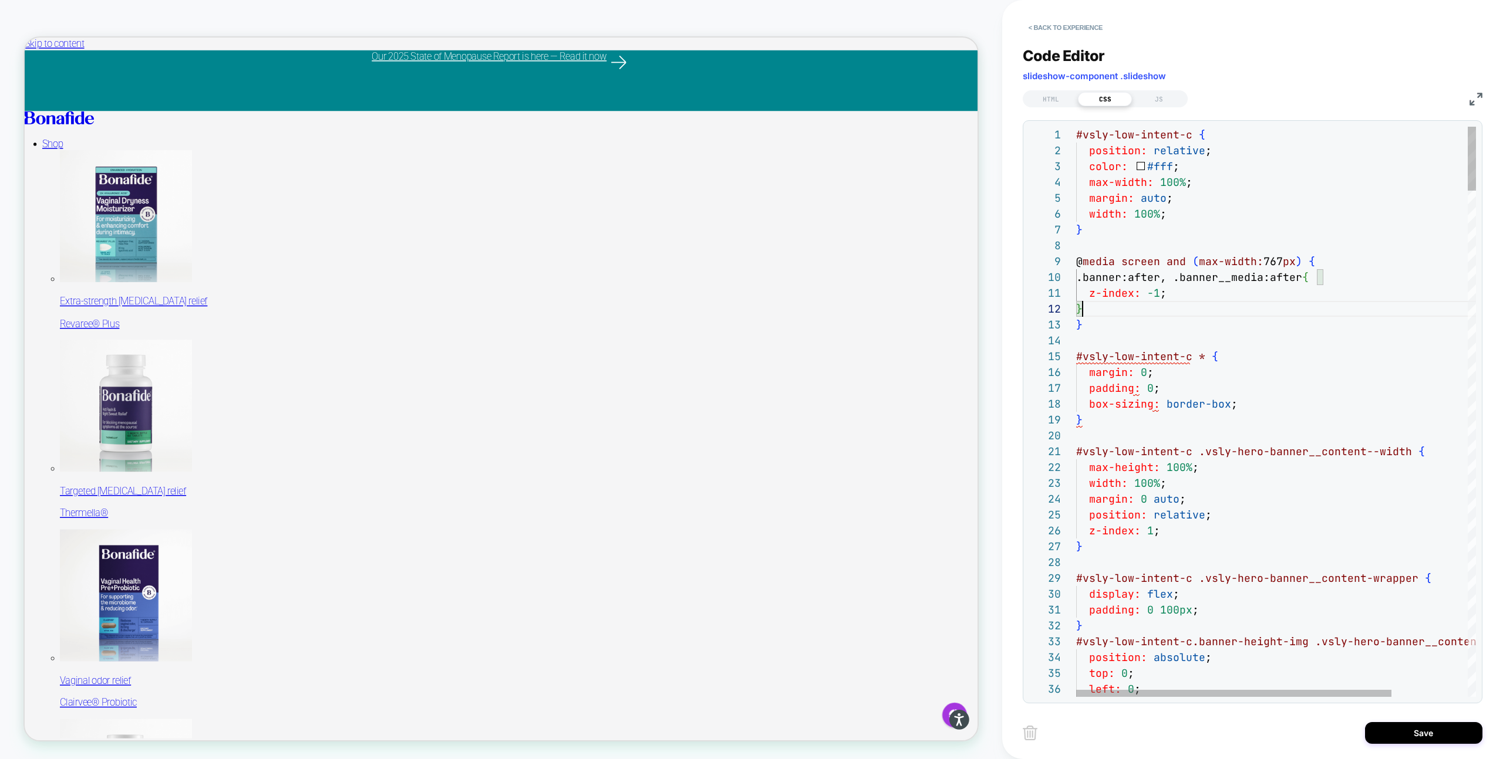
scroll to position [16, 6]
type textarea "**********"
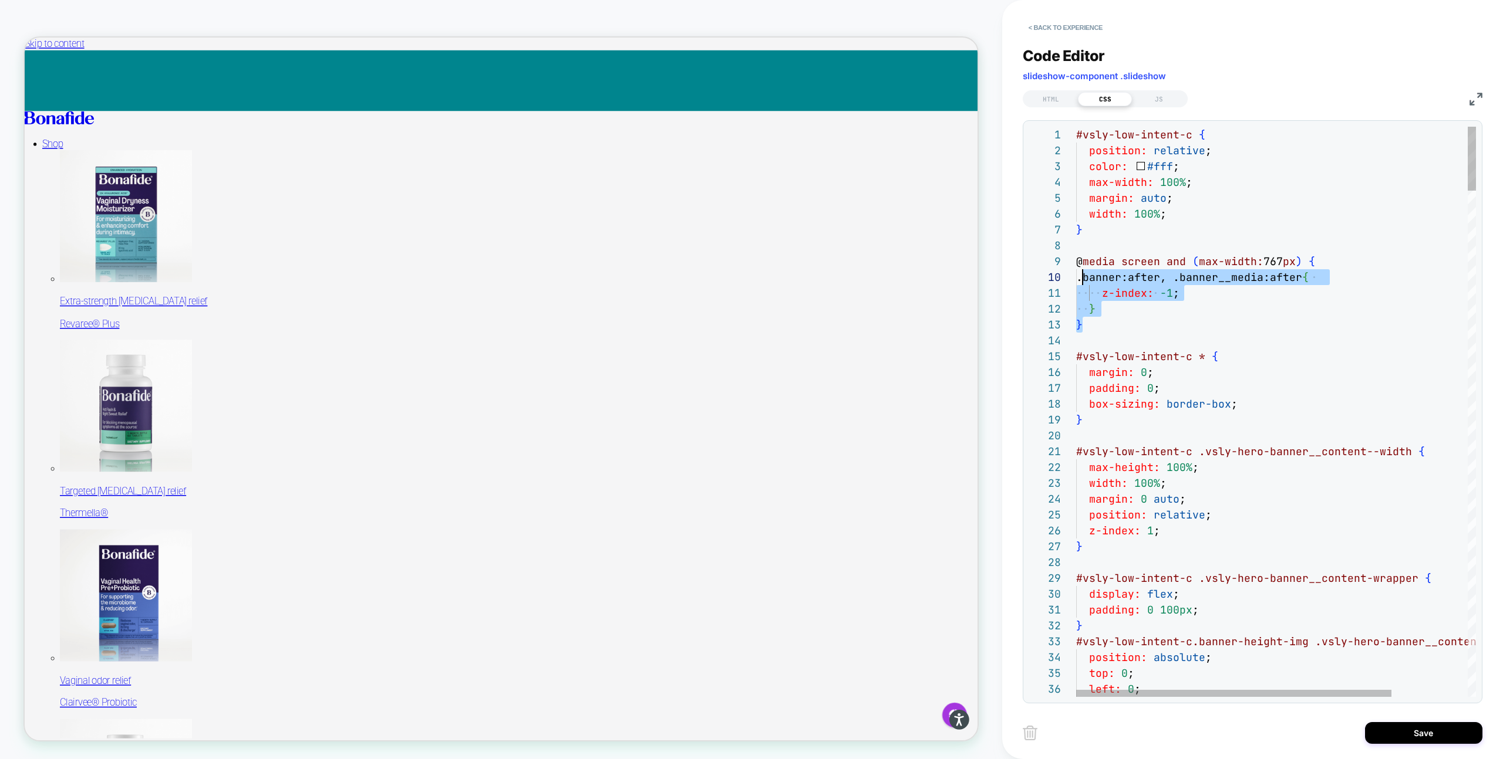
scroll to position [127, 0]
drag, startPoint x: 1086, startPoint y: 330, endPoint x: 1072, endPoint y: 262, distance: 69.5
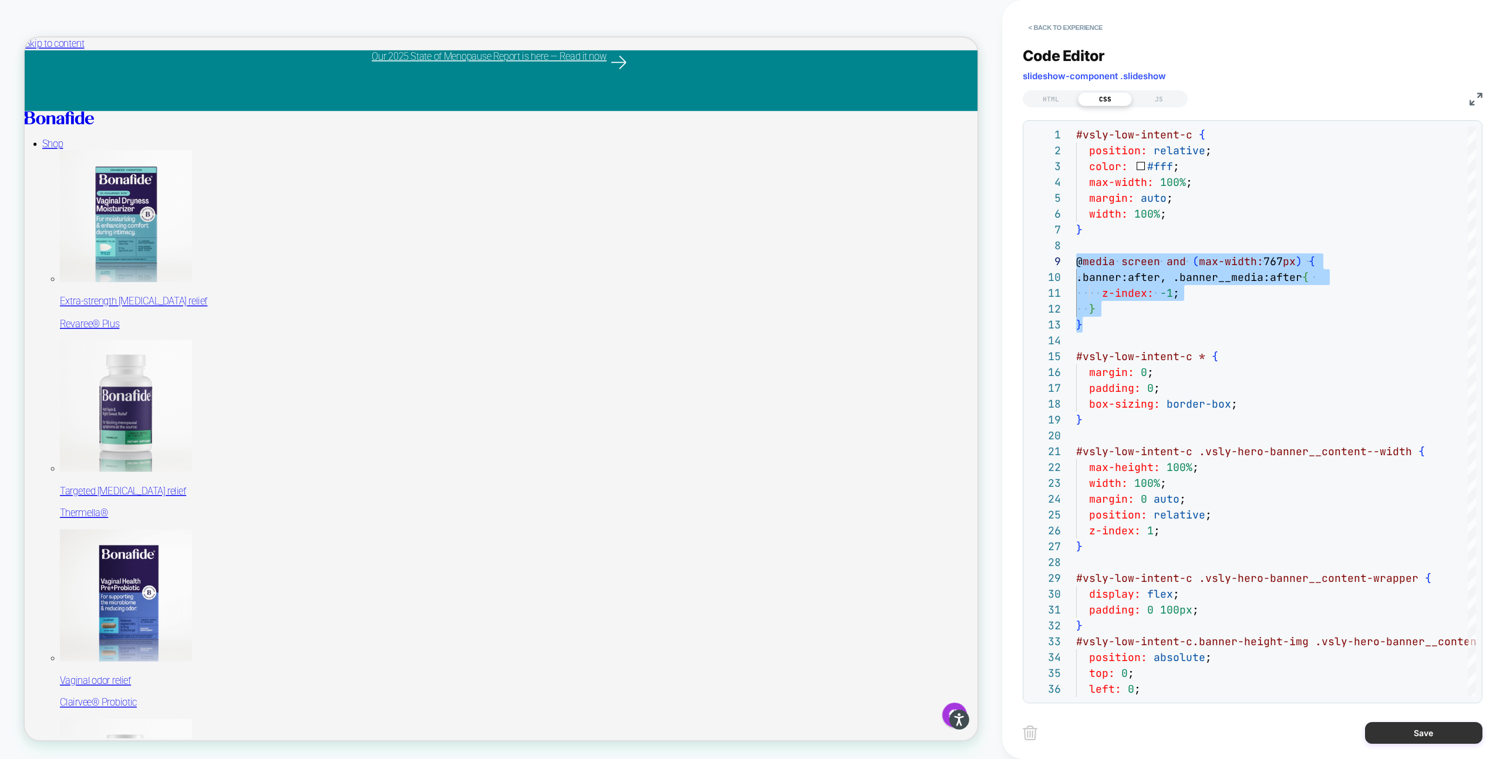
click at [1394, 738] on button "Save" at bounding box center [1423, 734] width 117 height 22
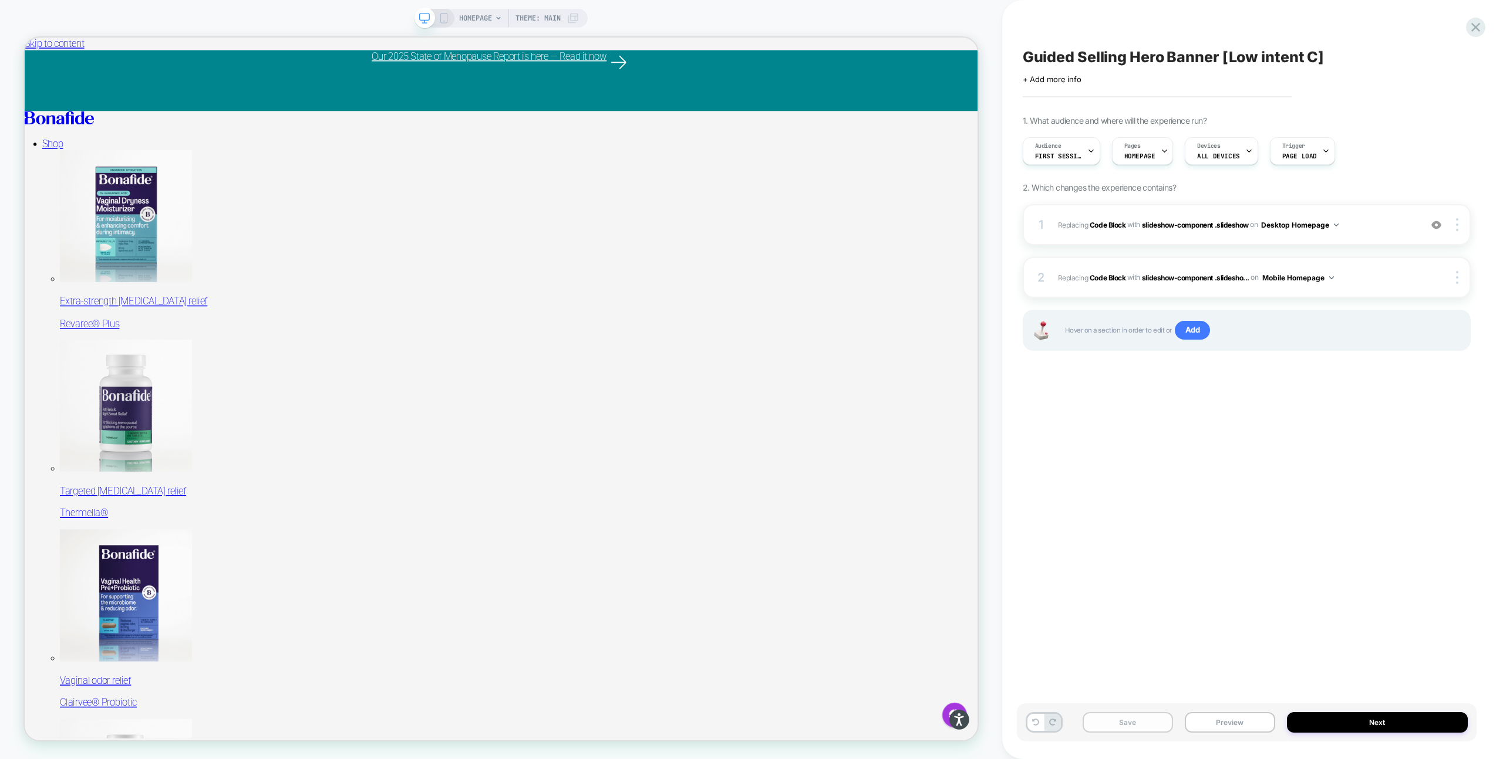
click at [1120, 723] on button "Save" at bounding box center [1127, 723] width 90 height 21
click at [1210, 730] on button "Preview" at bounding box center [1229, 723] width 90 height 21
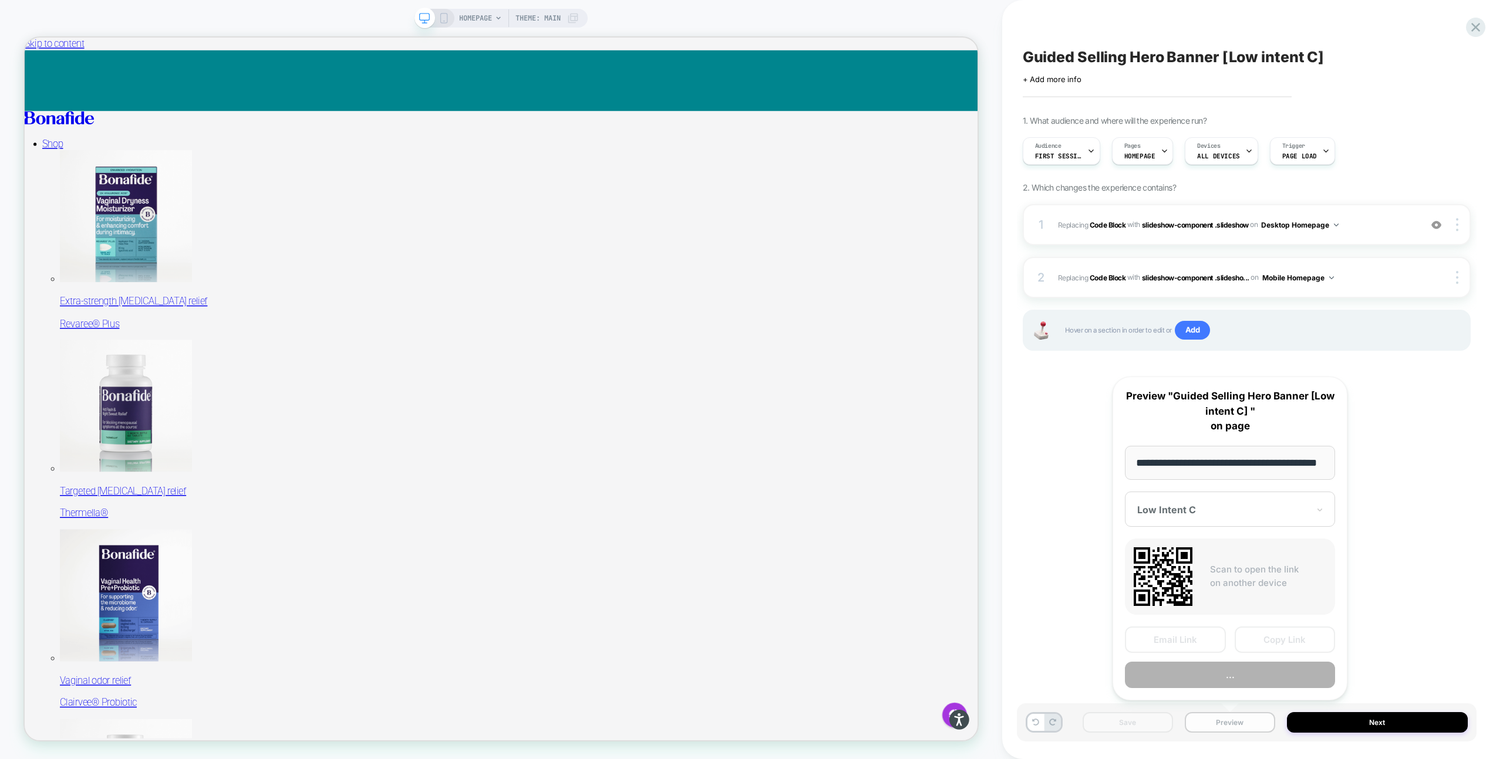
scroll to position [0, 31]
click at [1210, 681] on button "Preview" at bounding box center [1230, 676] width 210 height 26
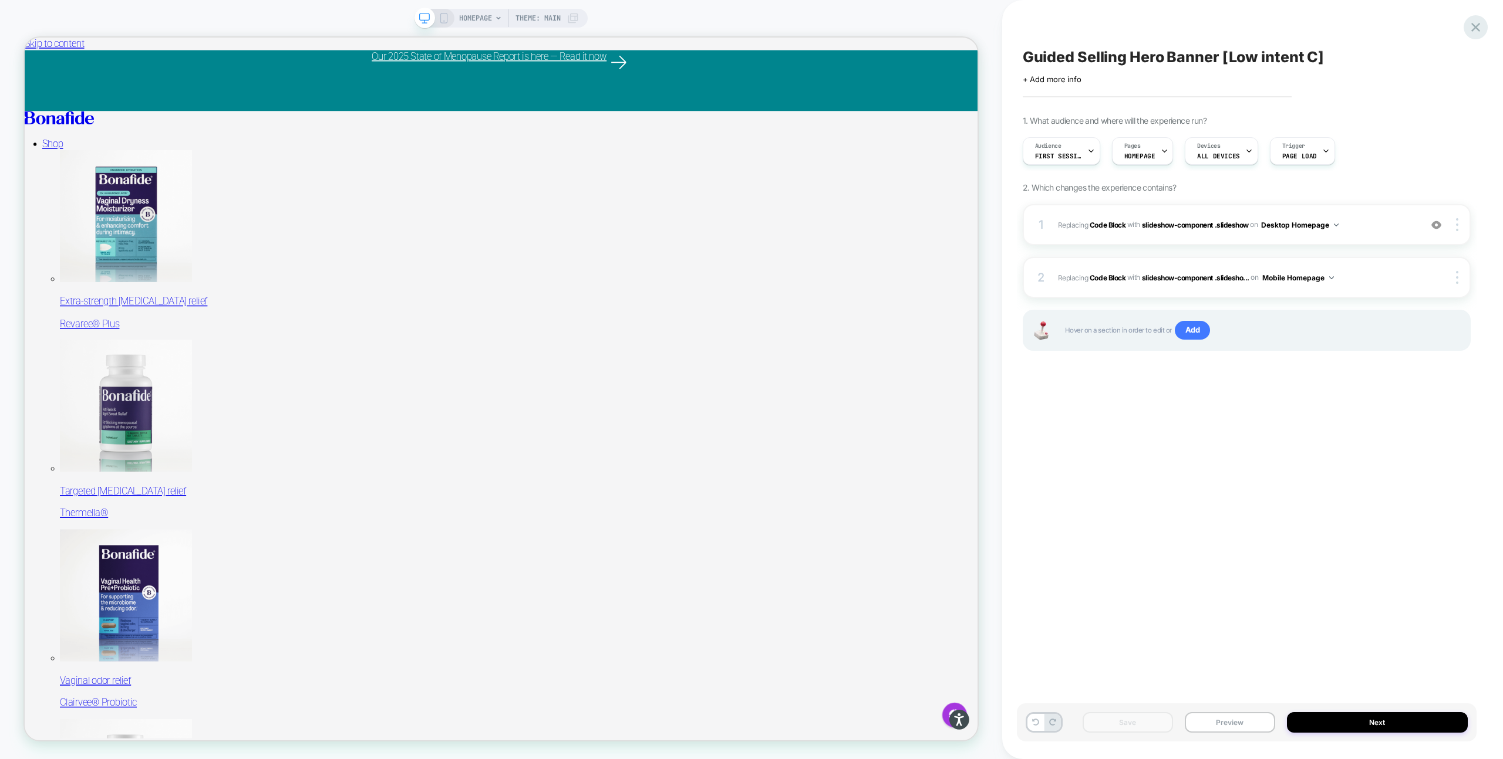
click at [1476, 34] on icon at bounding box center [1475, 27] width 16 height 16
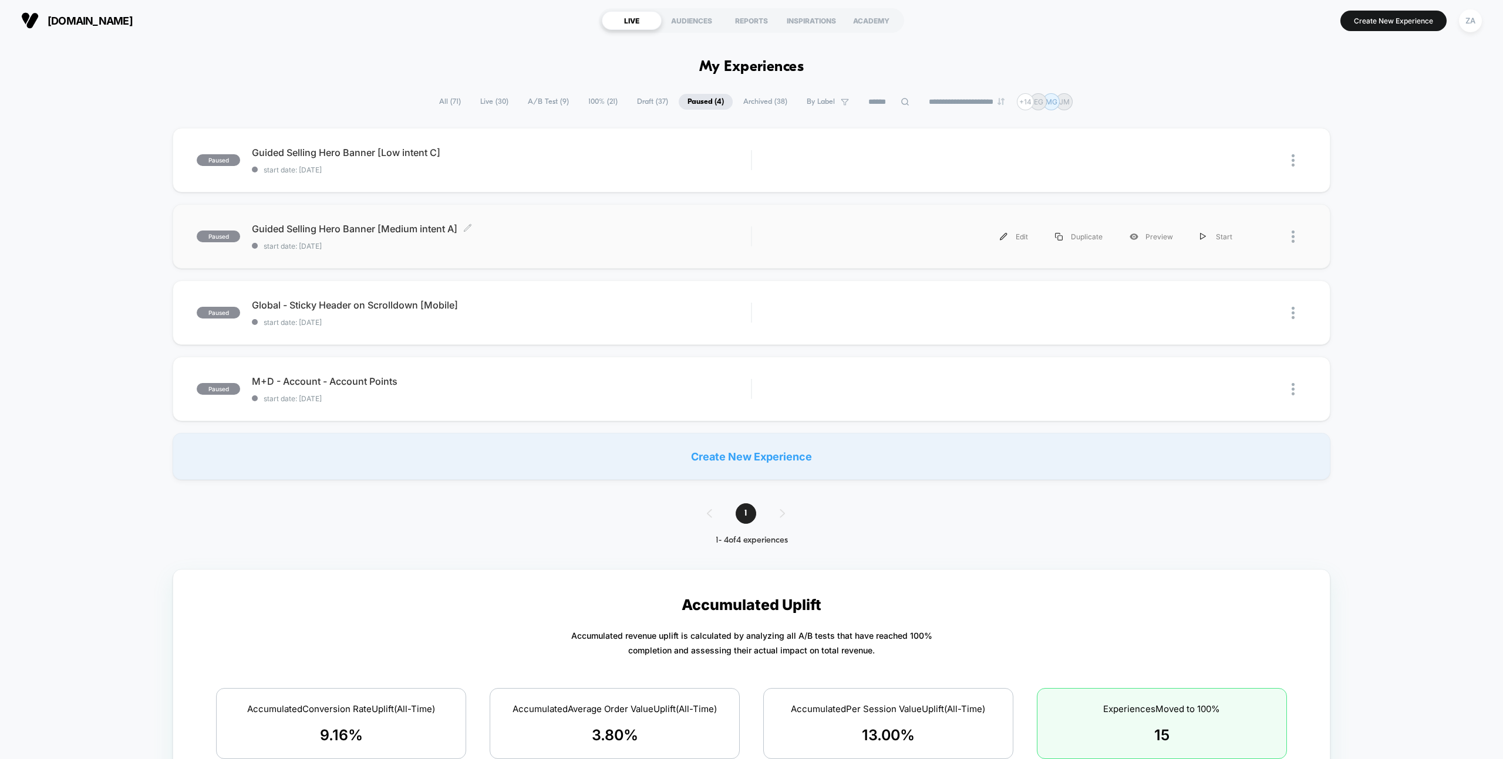
click at [410, 231] on span "Guided Selling Hero Banner [Medium intent A] Click to edit experience details" at bounding box center [501, 229] width 499 height 12
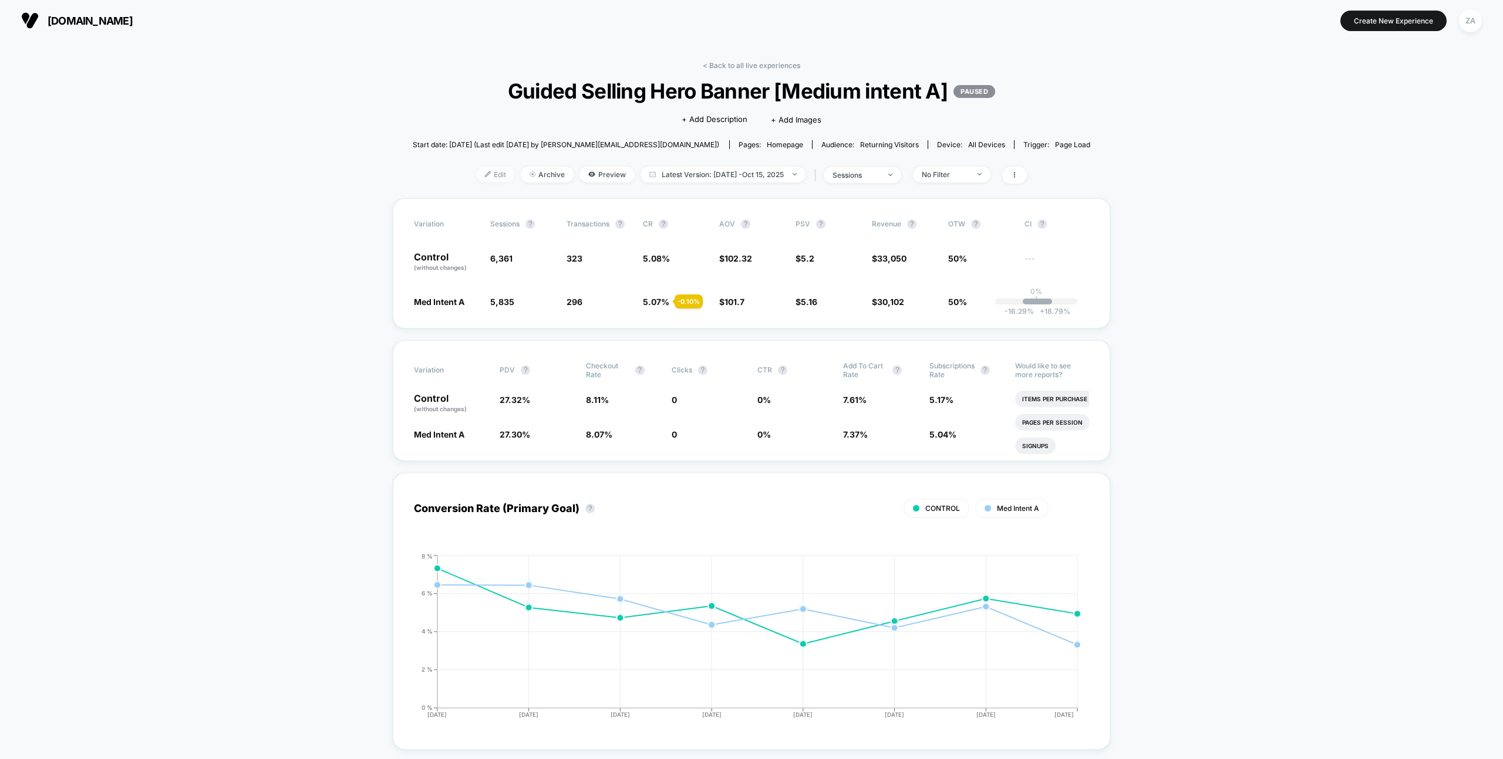
click at [487, 179] on span "Edit" at bounding box center [495, 175] width 39 height 16
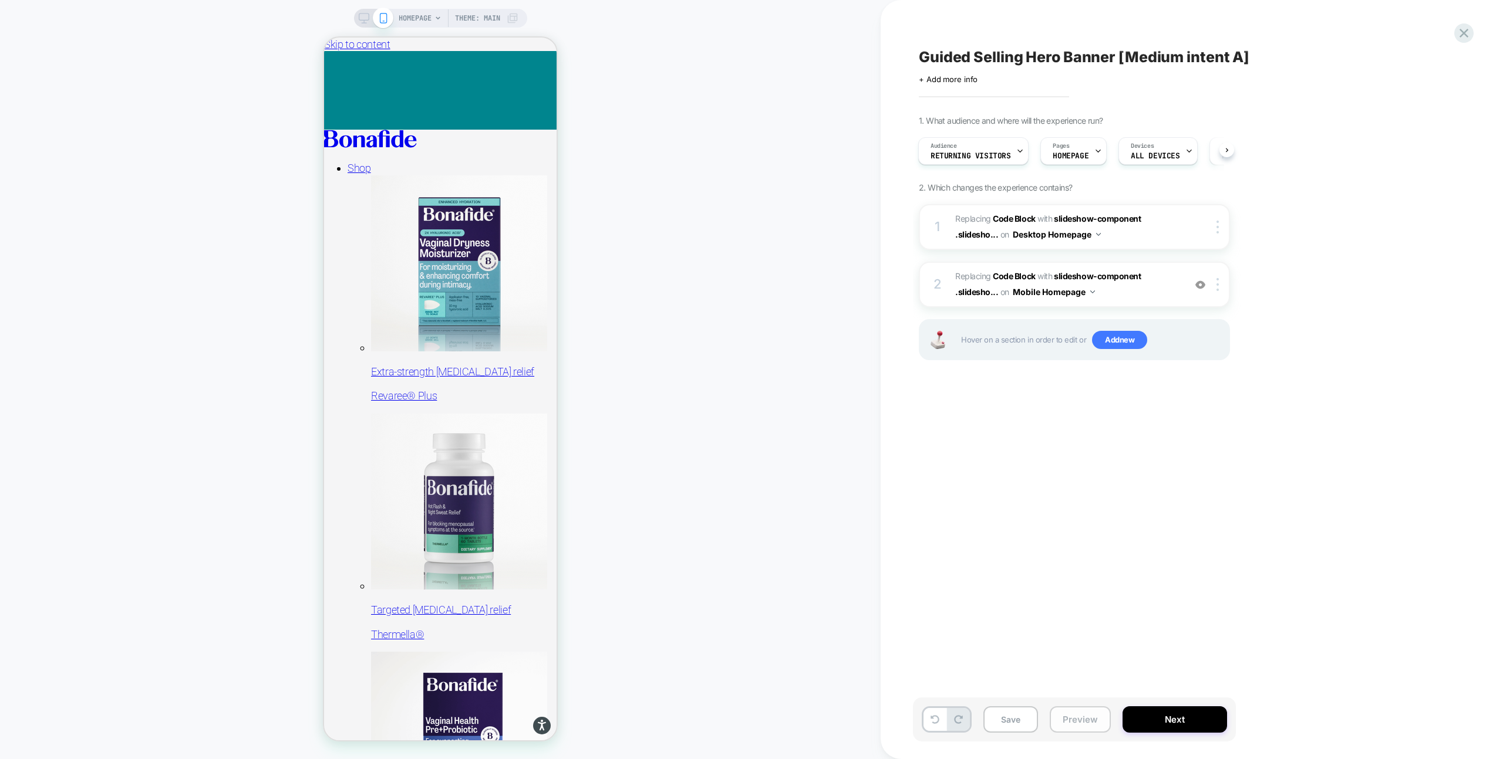
click at [1069, 722] on button "Preview" at bounding box center [1079, 720] width 61 height 26
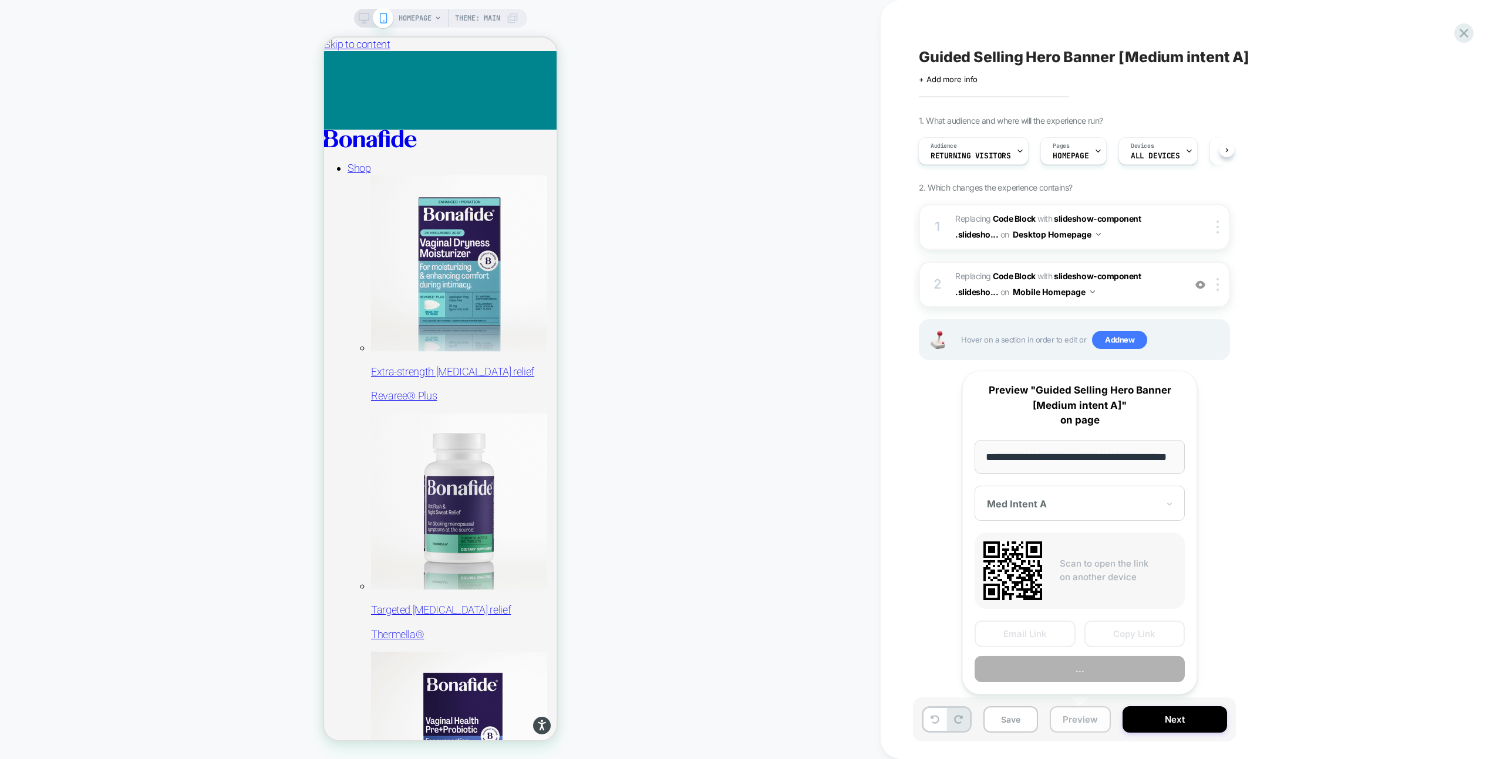
scroll to position [0, 31]
click at [1070, 669] on button "Preview" at bounding box center [1079, 670] width 210 height 26
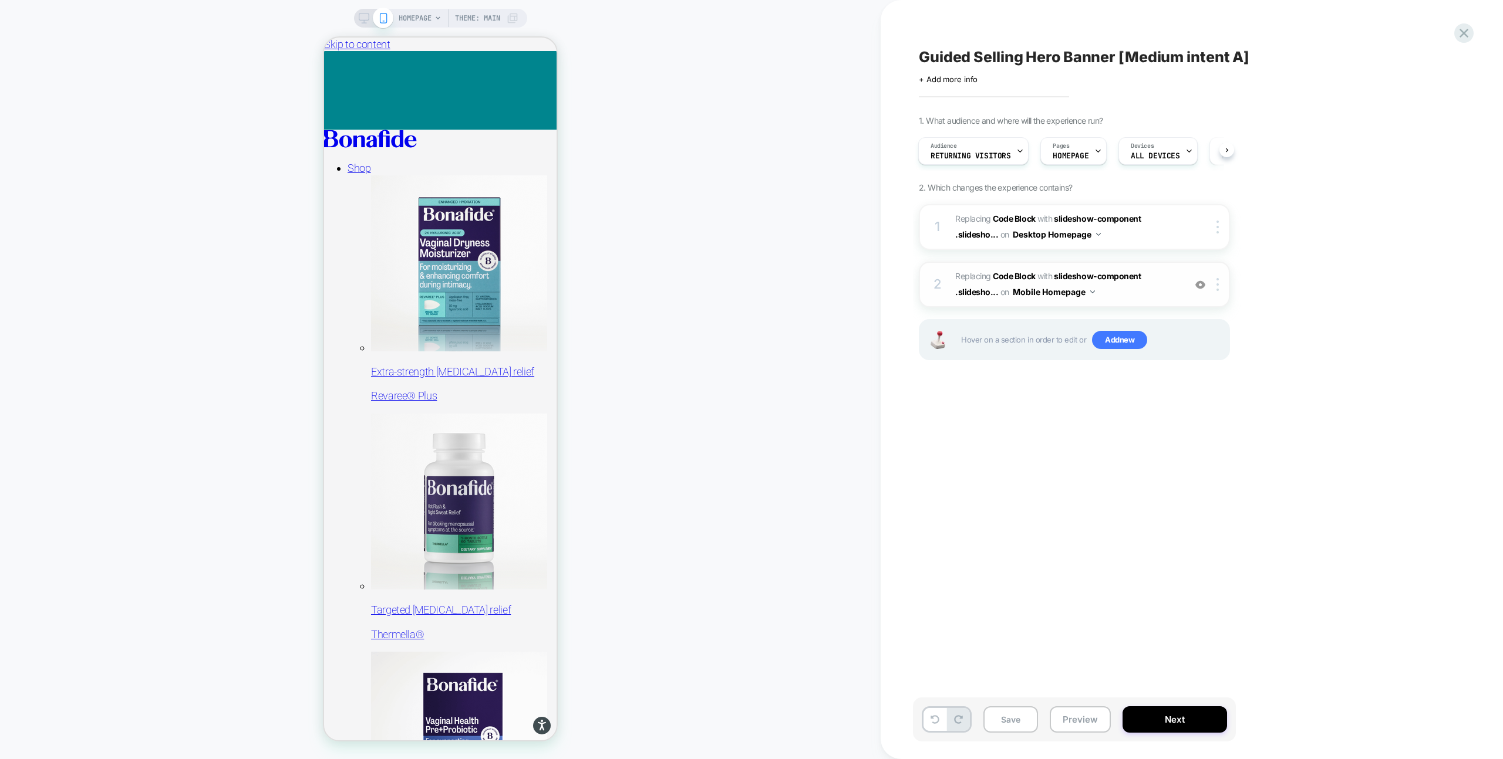
click at [1140, 291] on span "Replacing Code Block WITH slideshow-component .slidesho... slideshow-component …" at bounding box center [1067, 285] width 224 height 32
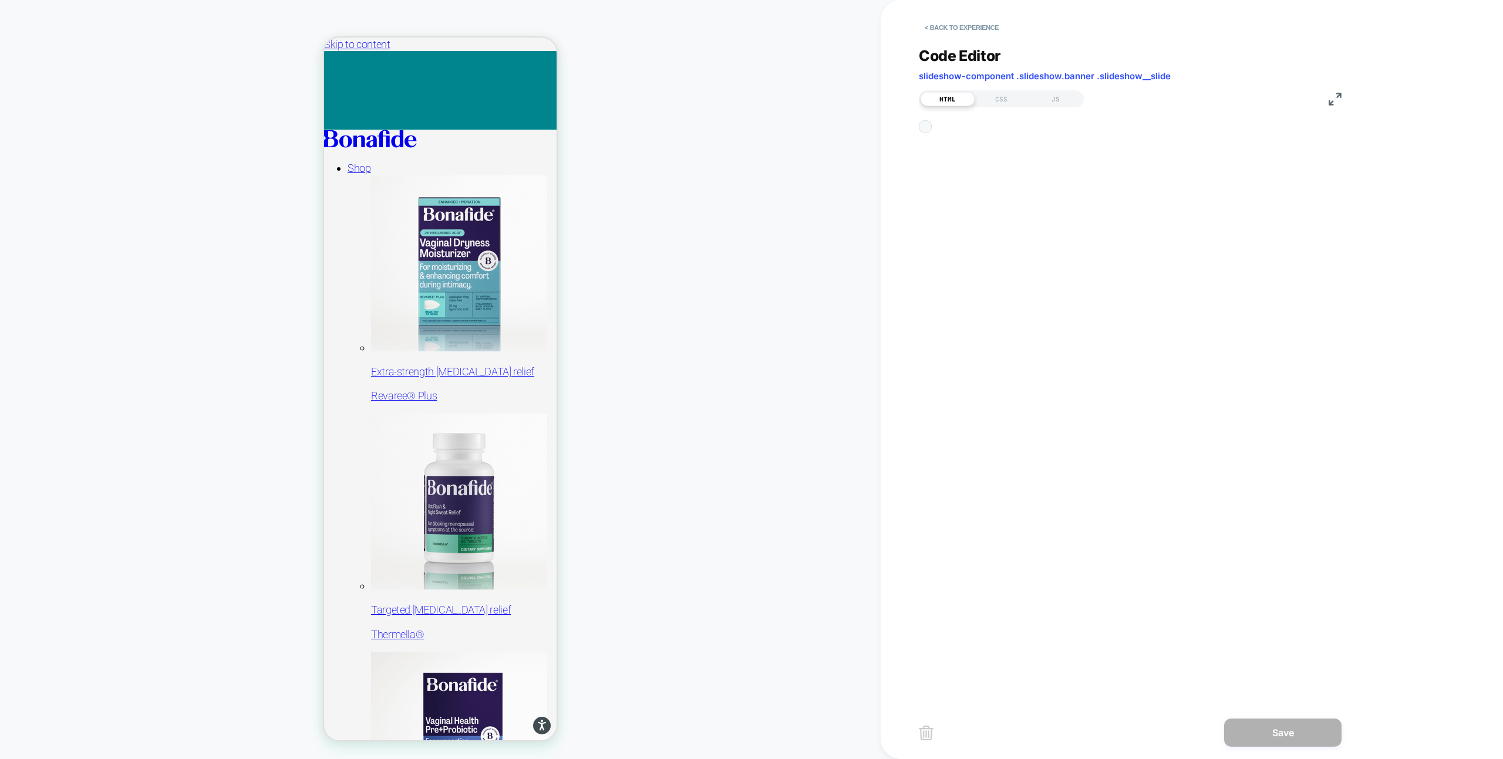
scroll to position [158, 0]
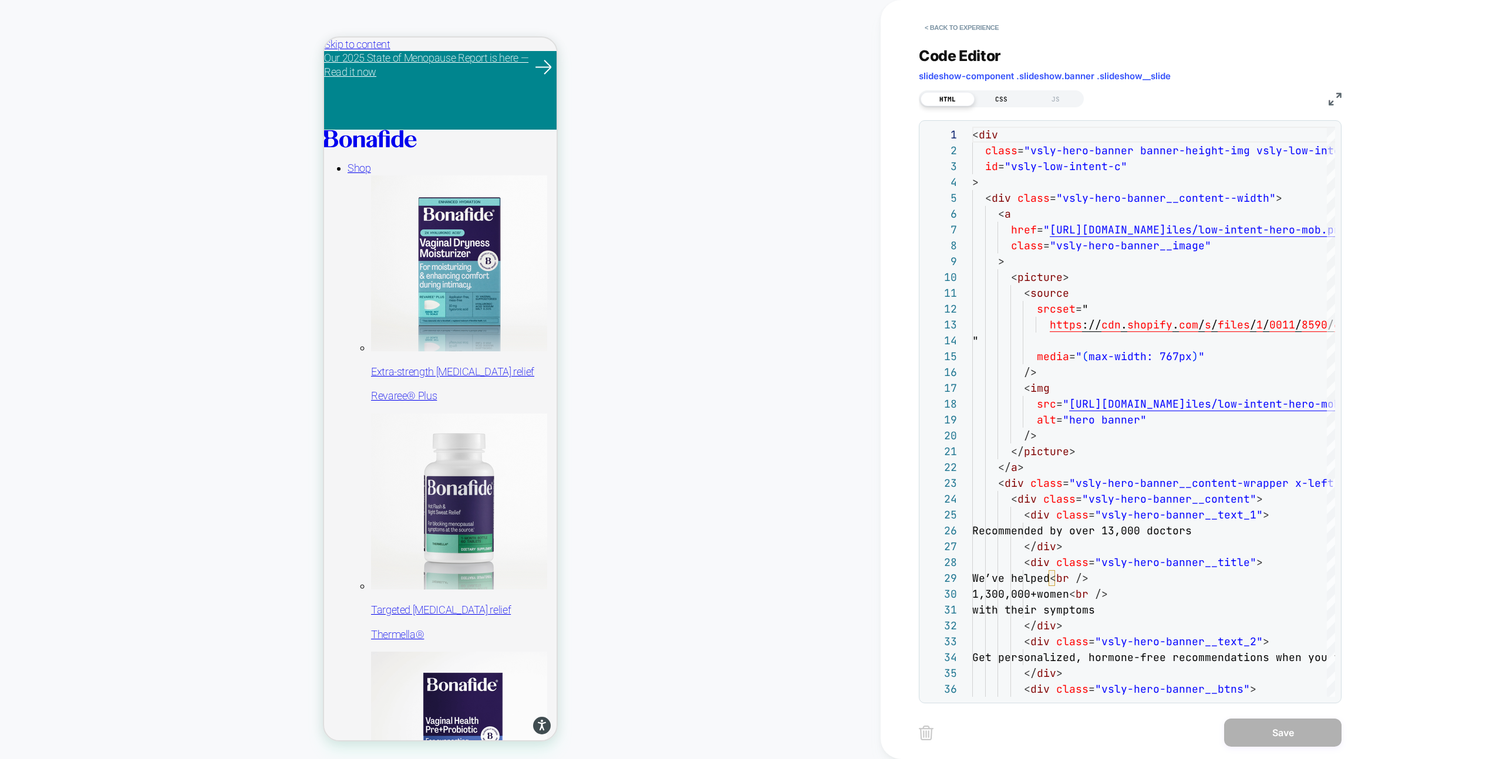
click at [993, 94] on div "CSS" at bounding box center [1001, 99] width 54 height 14
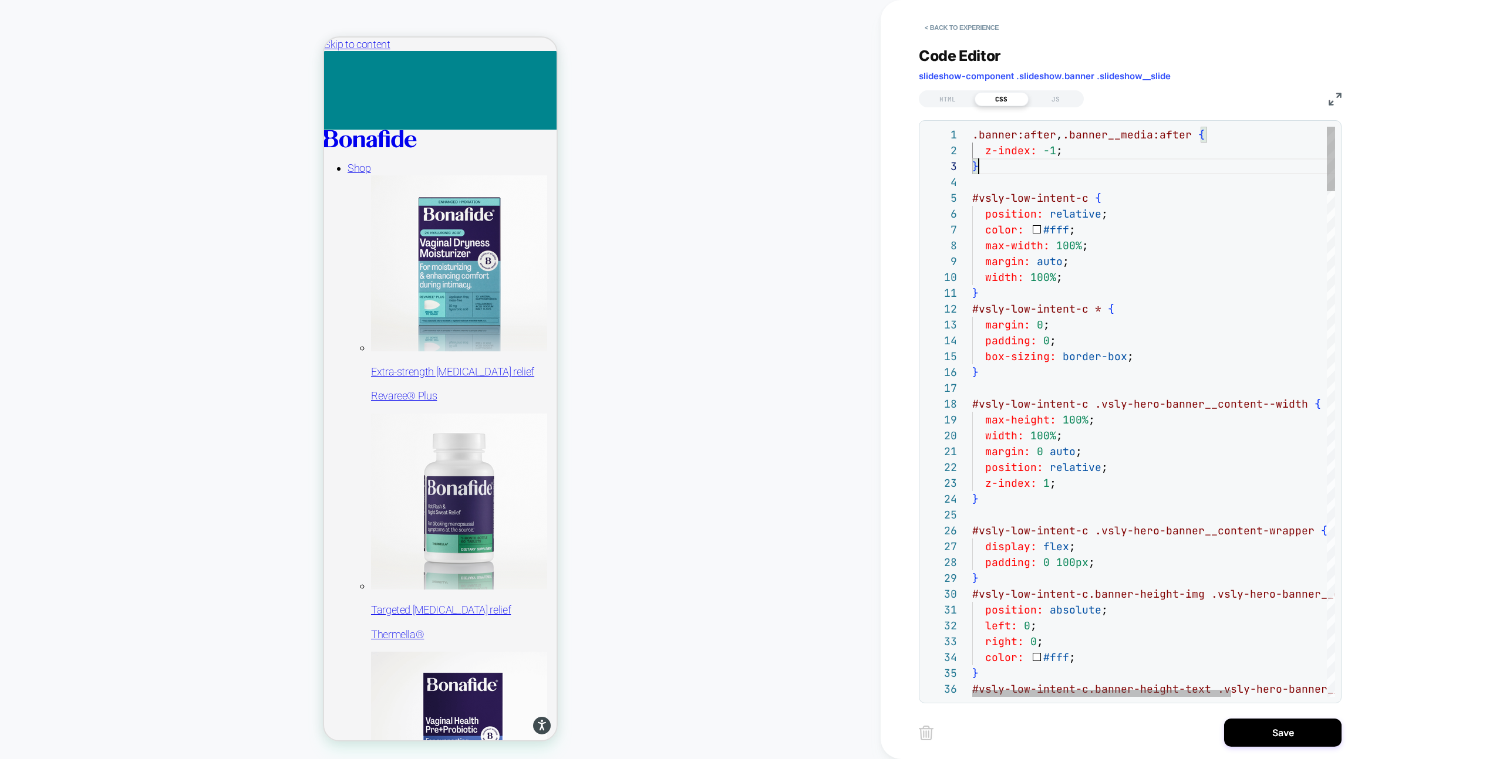
scroll to position [0, 0]
drag, startPoint x: 994, startPoint y: 174, endPoint x: 965, endPoint y: 130, distance: 52.6
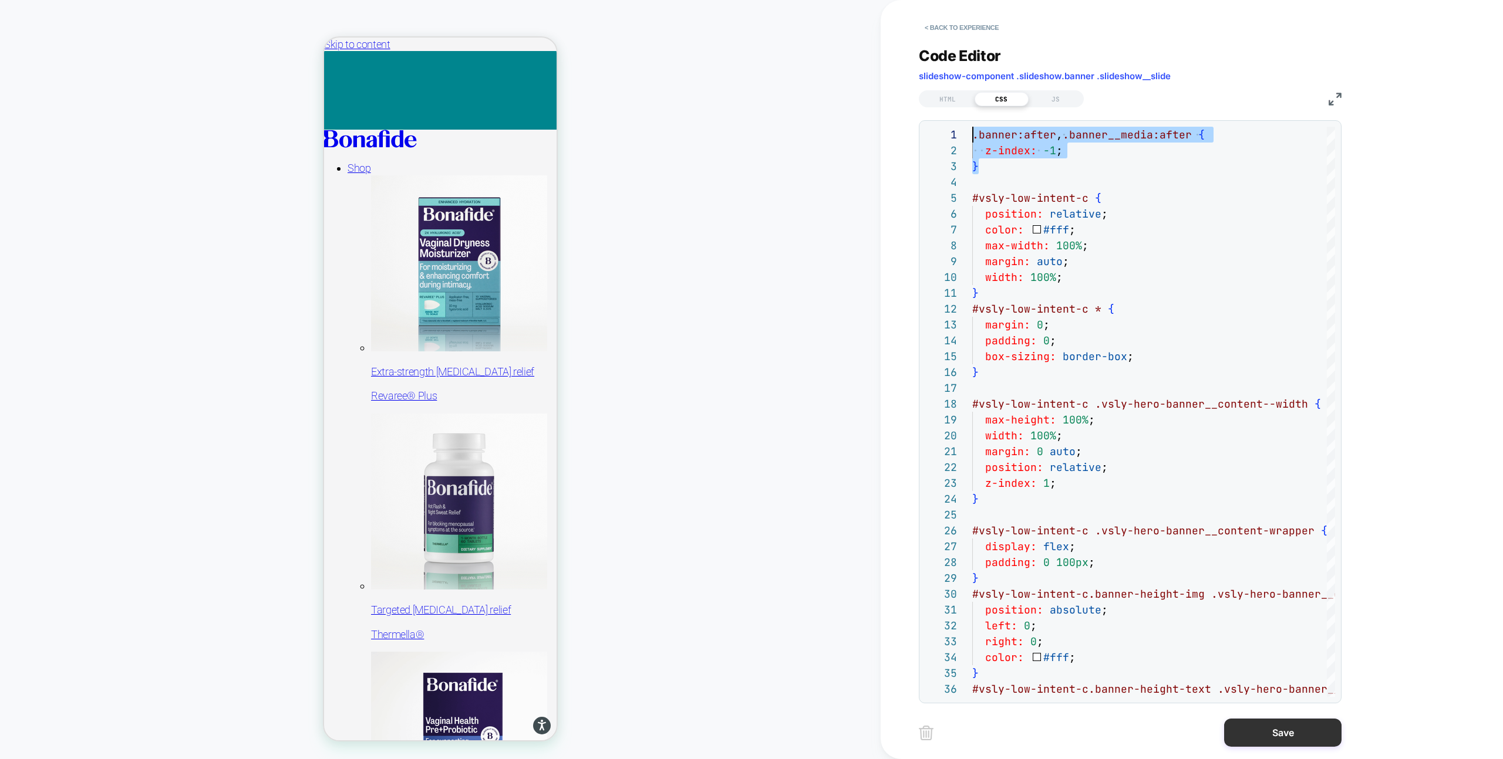
type textarea "**********"
click at [1279, 732] on button "Save" at bounding box center [1282, 733] width 117 height 28
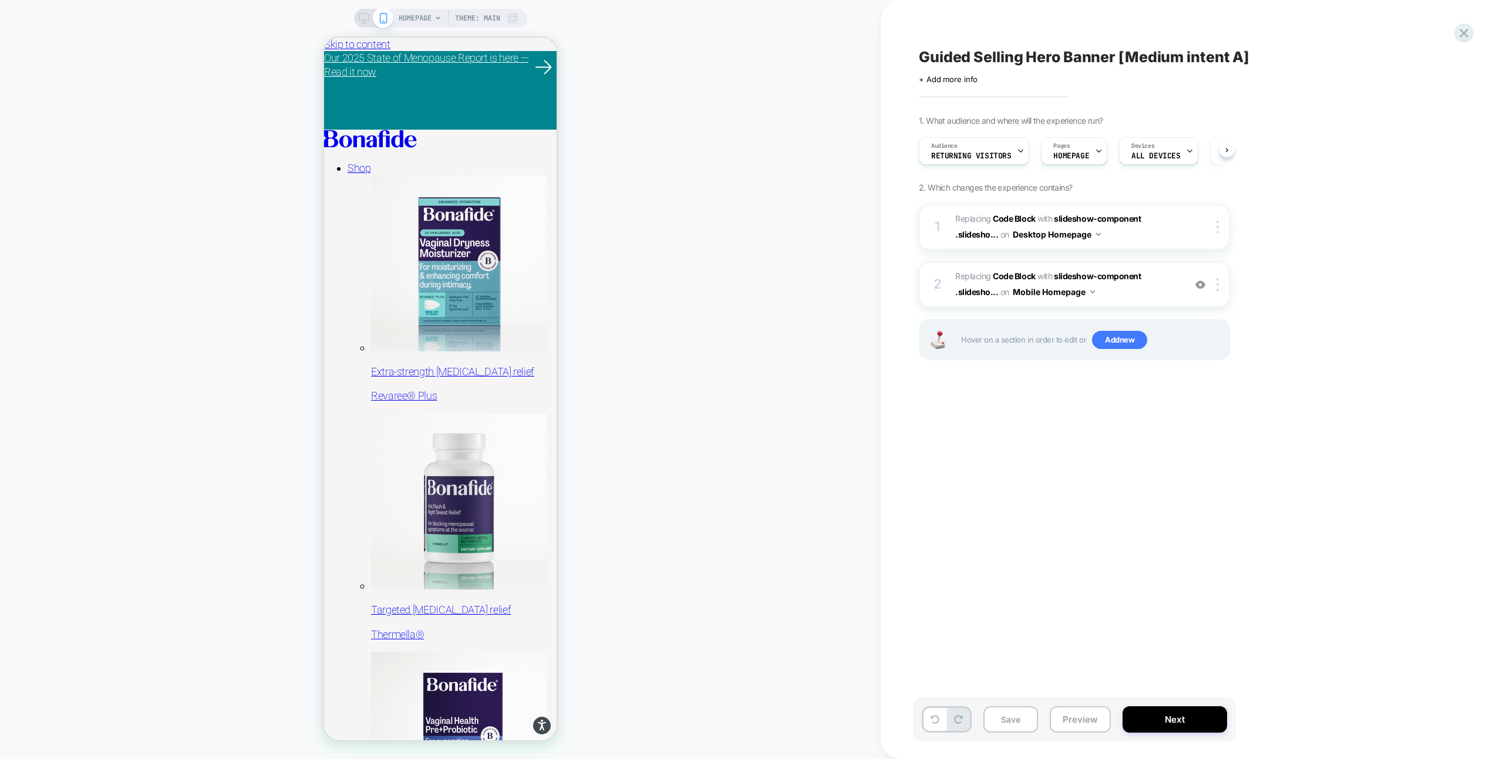
scroll to position [0, 1]
click at [1019, 720] on button "Save" at bounding box center [1010, 720] width 55 height 26
click at [364, 15] on icon at bounding box center [364, 18] width 11 height 11
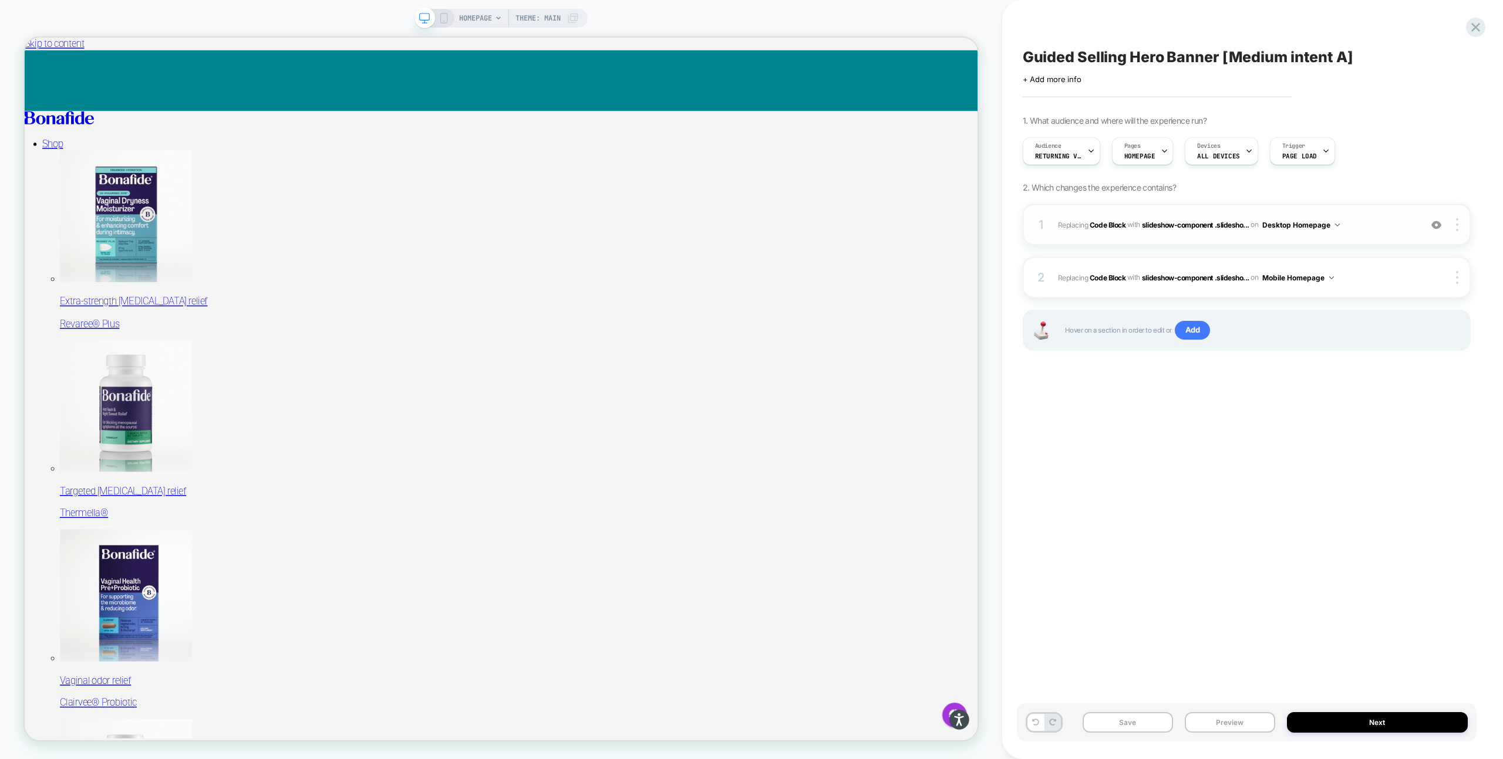
click at [1152, 238] on div "1 Replacing Code Block WITH slideshow-component .slidesho... slideshow-componen…" at bounding box center [1246, 224] width 448 height 41
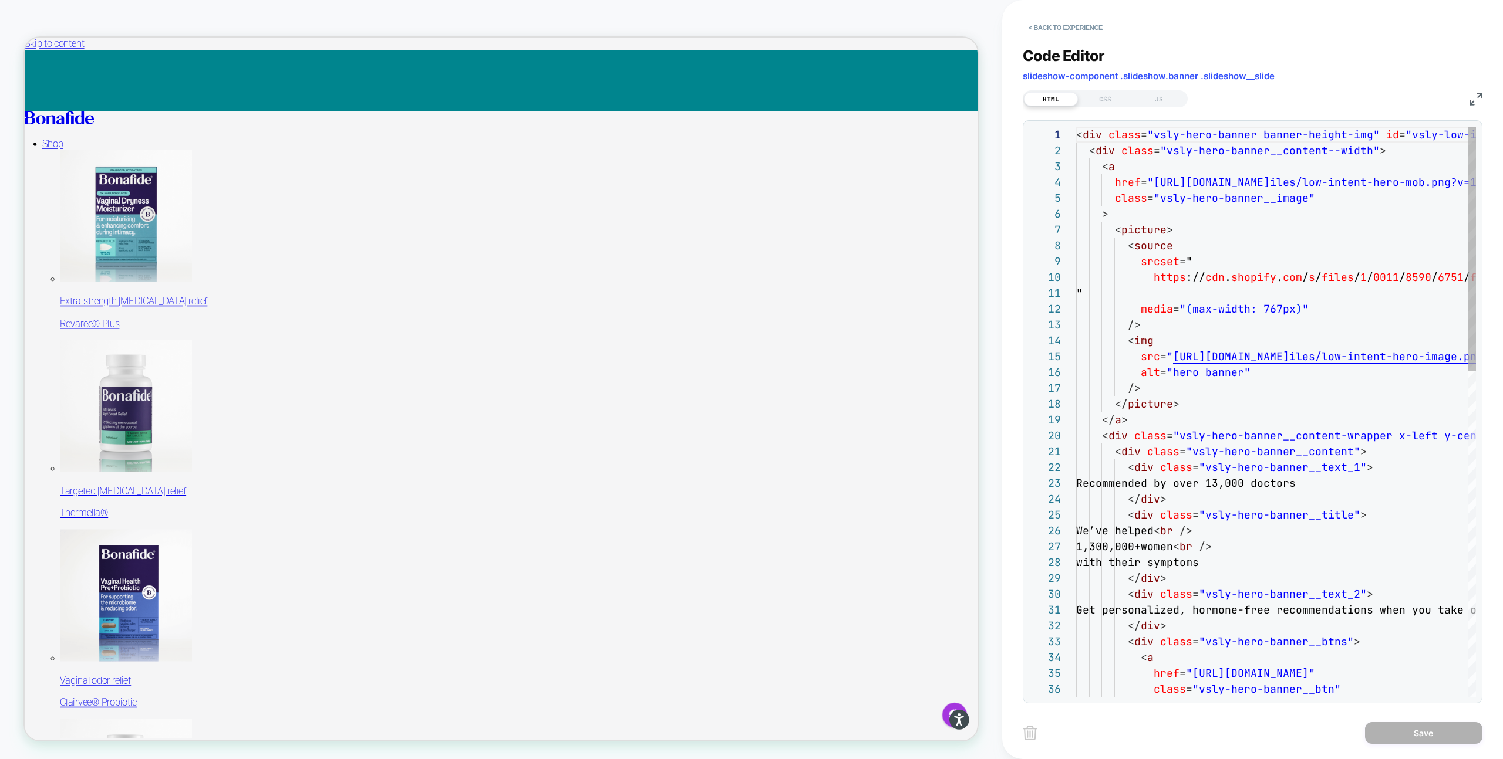
scroll to position [158, 0]
click at [1100, 97] on div "CSS" at bounding box center [1105, 99] width 54 height 14
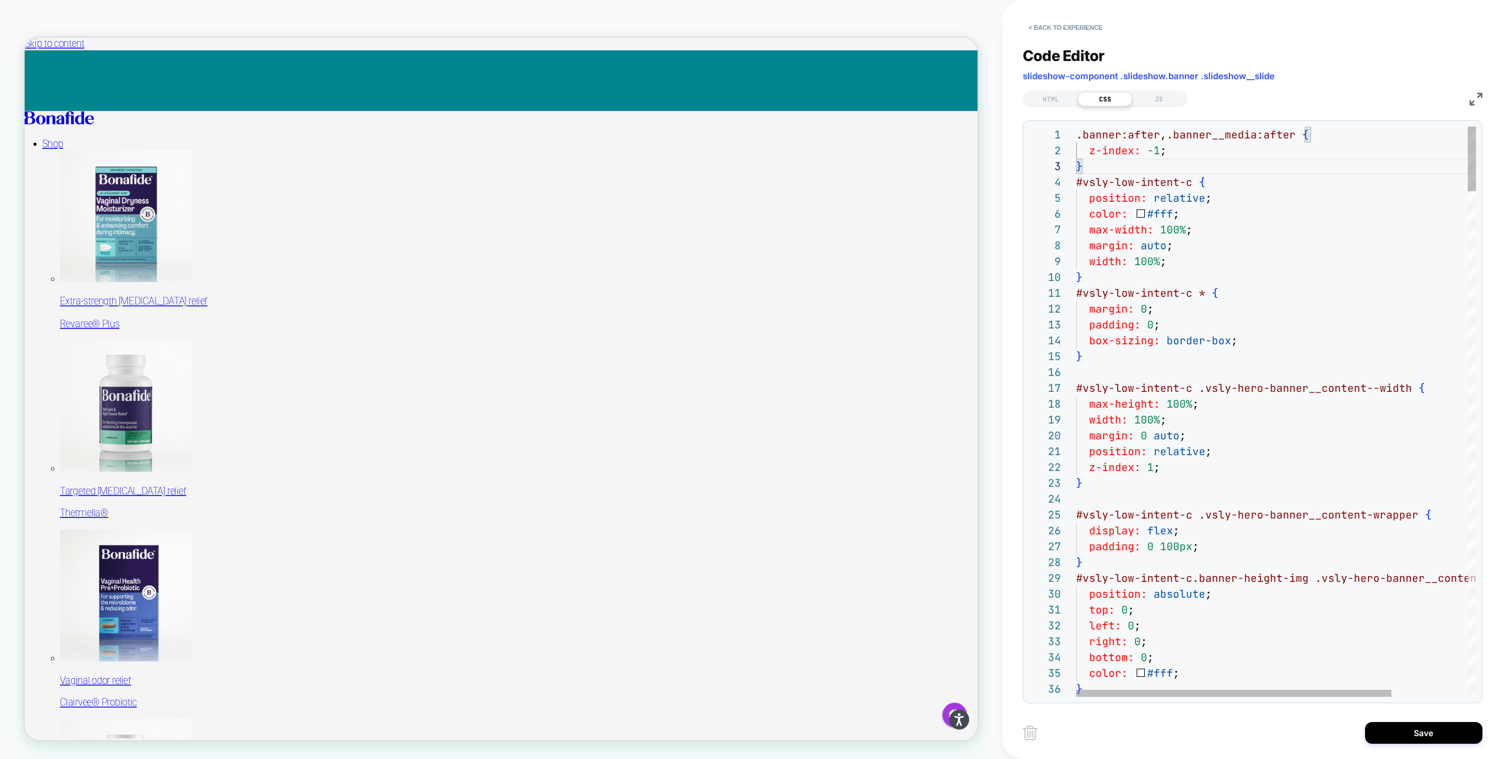
scroll to position [48, 0]
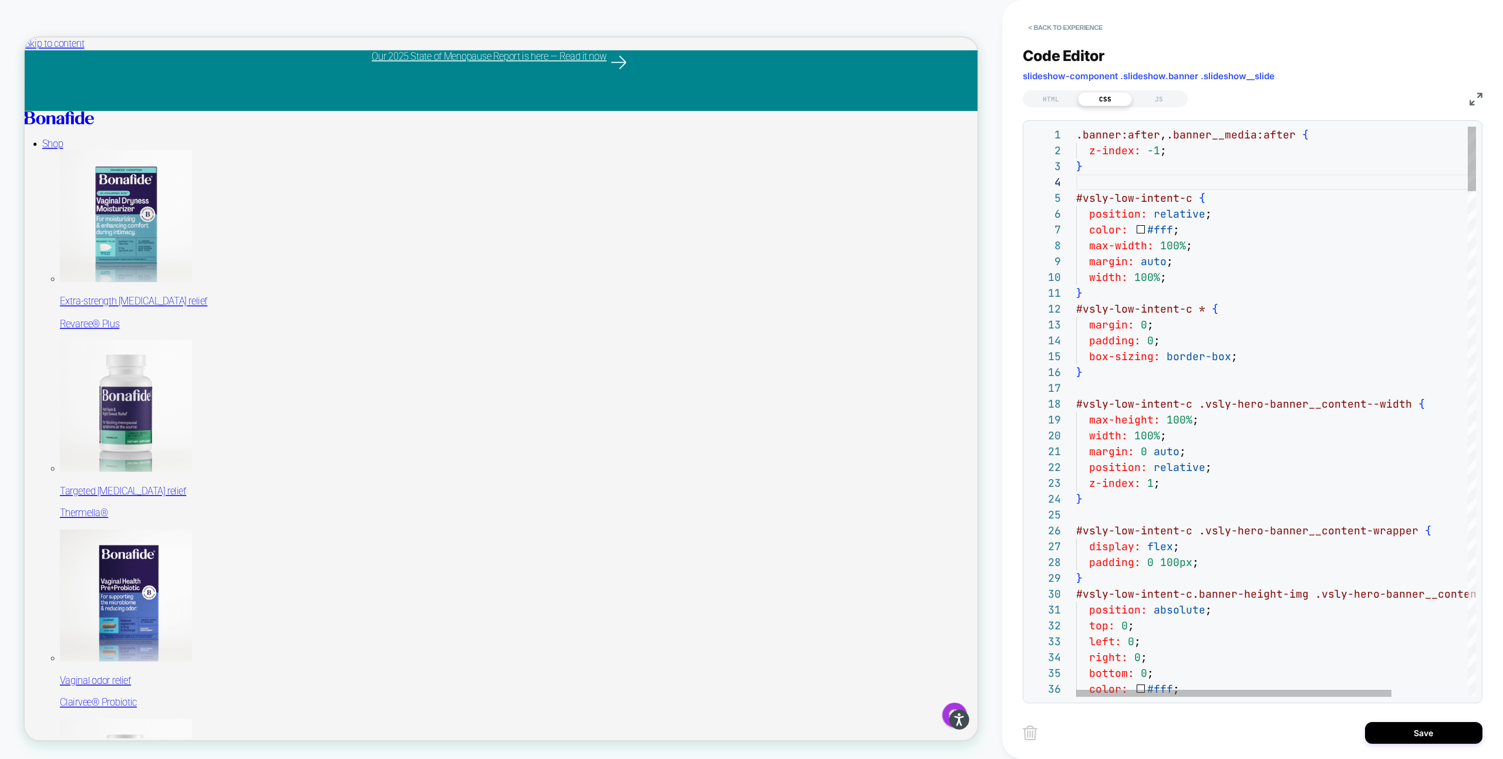
drag, startPoint x: 1090, startPoint y: 172, endPoint x: 1056, endPoint y: 110, distance: 70.4
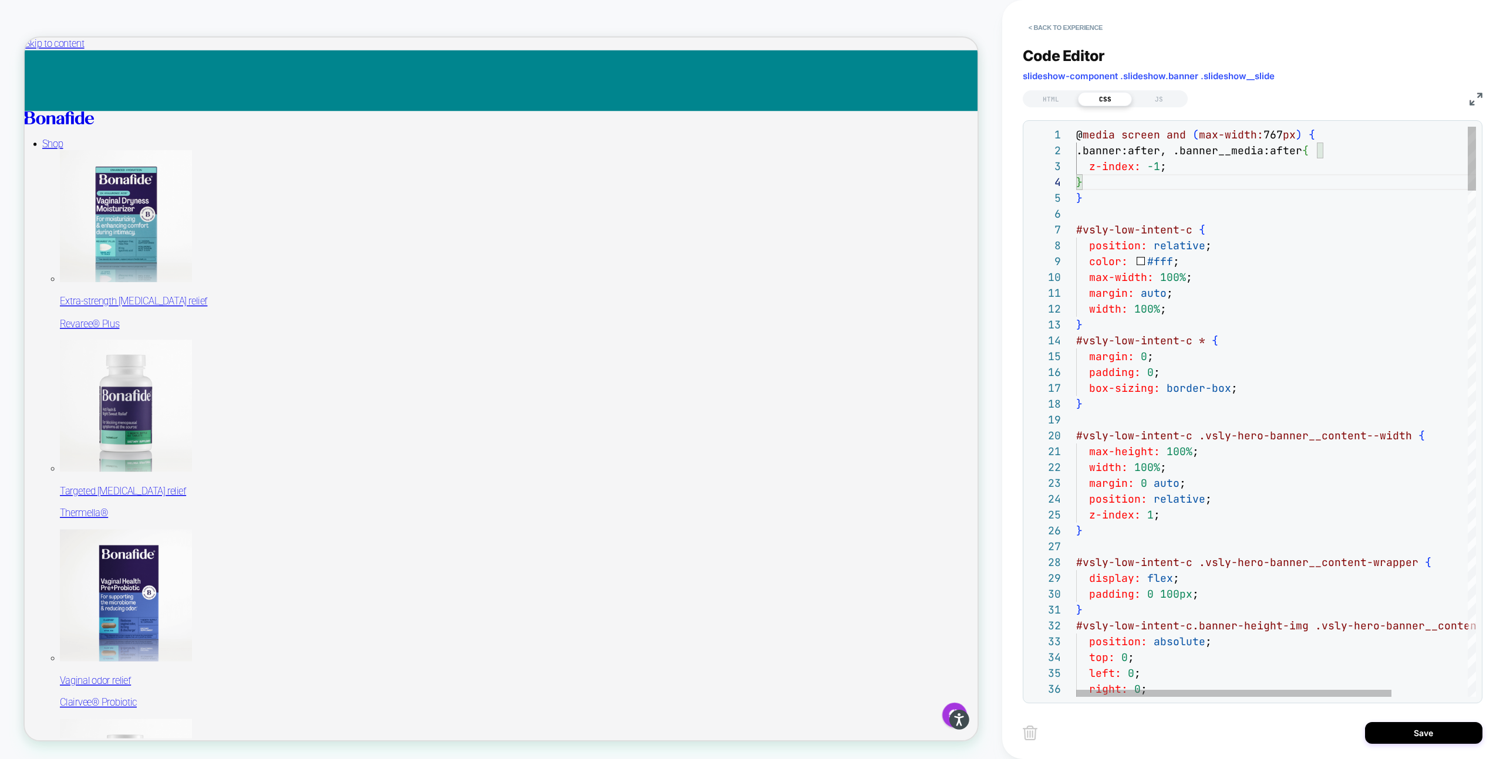
type textarea "**********"
click at [1393, 738] on button "Save" at bounding box center [1423, 734] width 117 height 22
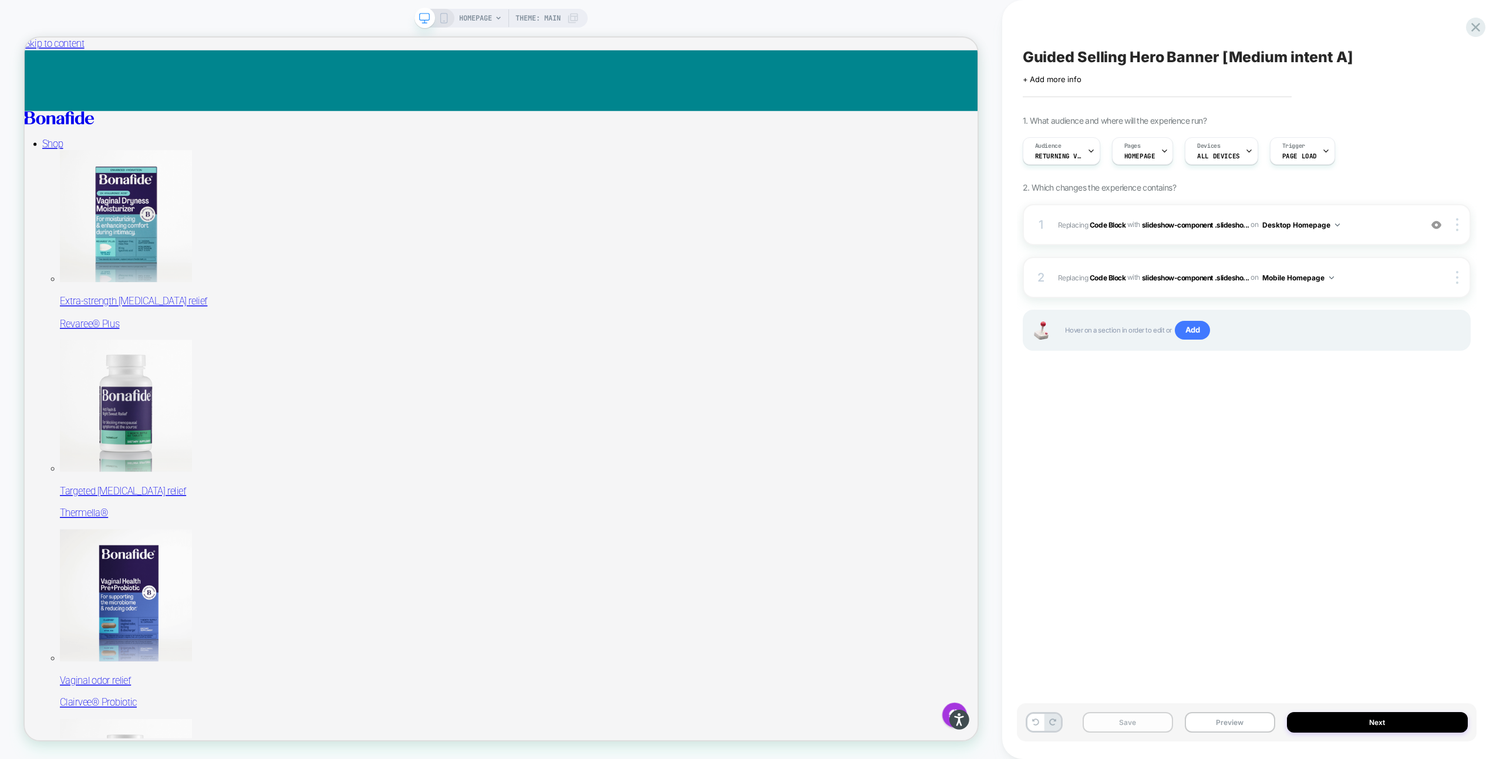
click at [1117, 718] on button "Save" at bounding box center [1127, 723] width 90 height 21
